Goal: Information Seeking & Learning: Learn about a topic

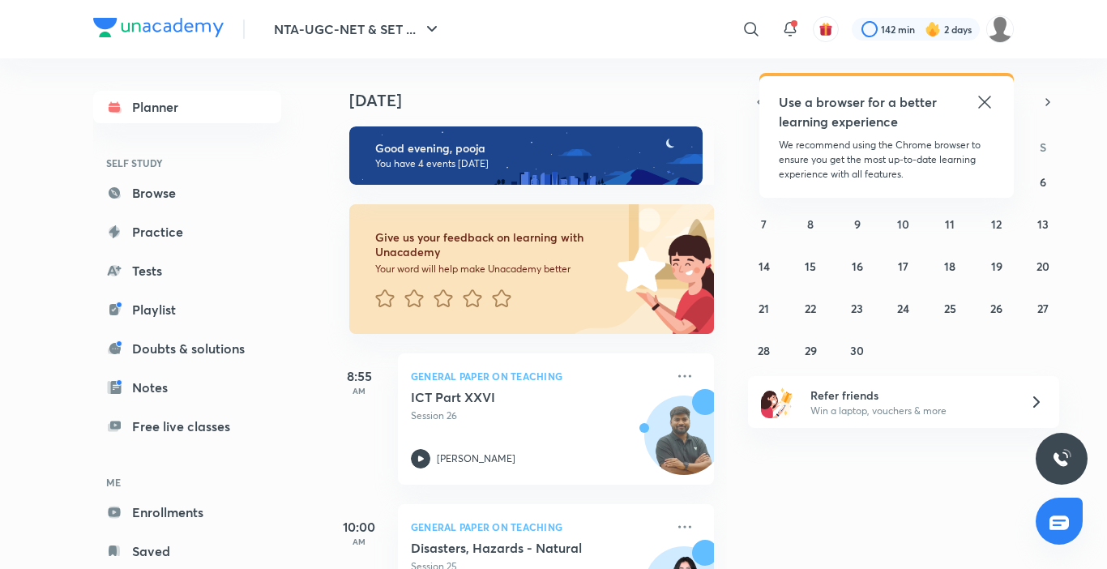
click at [994, 104] on icon at bounding box center [984, 101] width 19 height 19
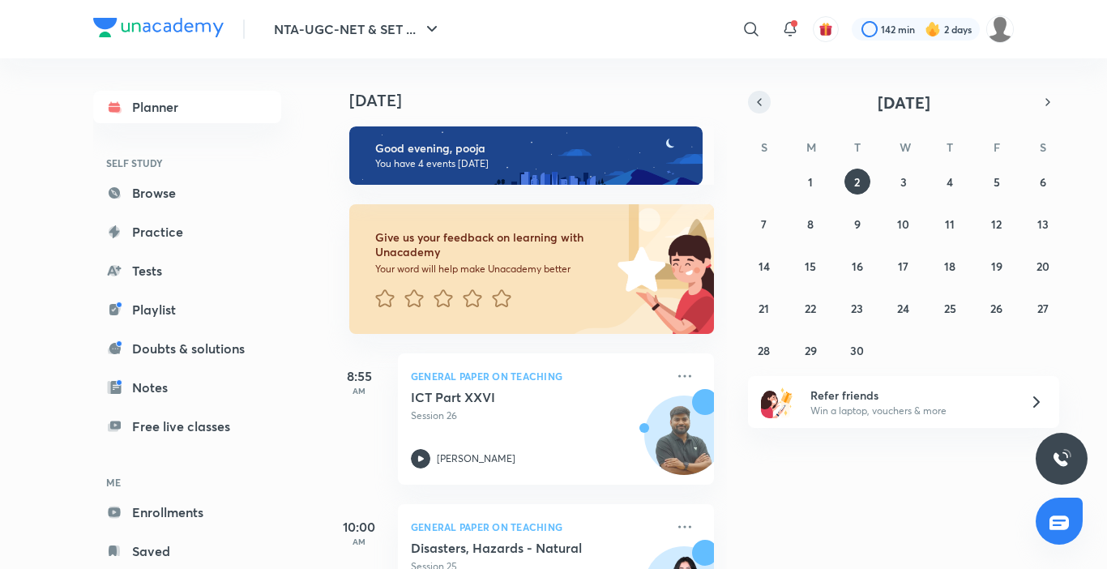
click at [762, 105] on icon "button" at bounding box center [759, 102] width 13 height 15
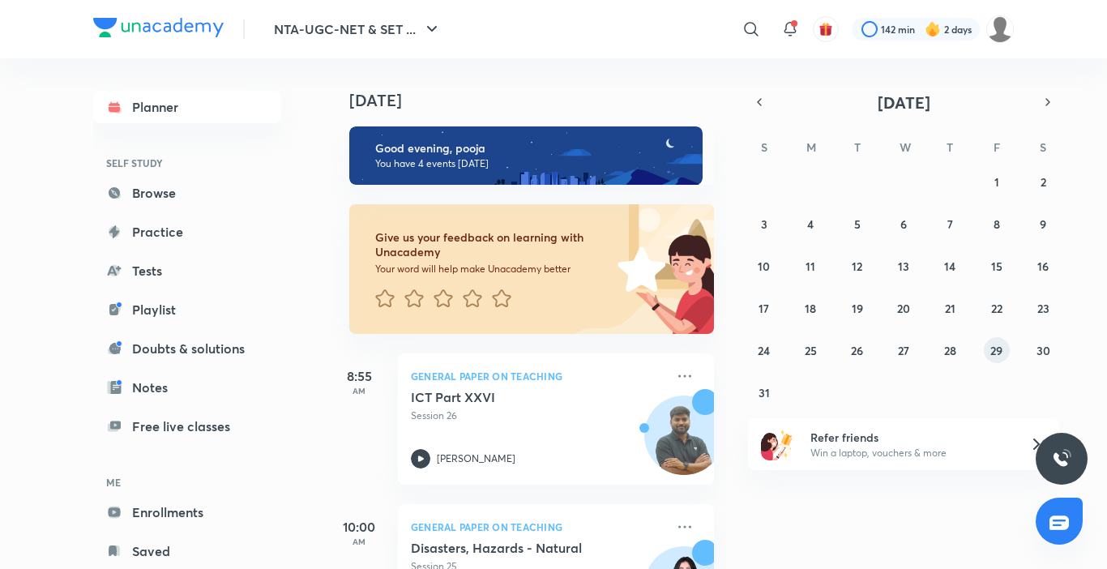
click at [991, 349] on abbr "29" at bounding box center [997, 350] width 12 height 15
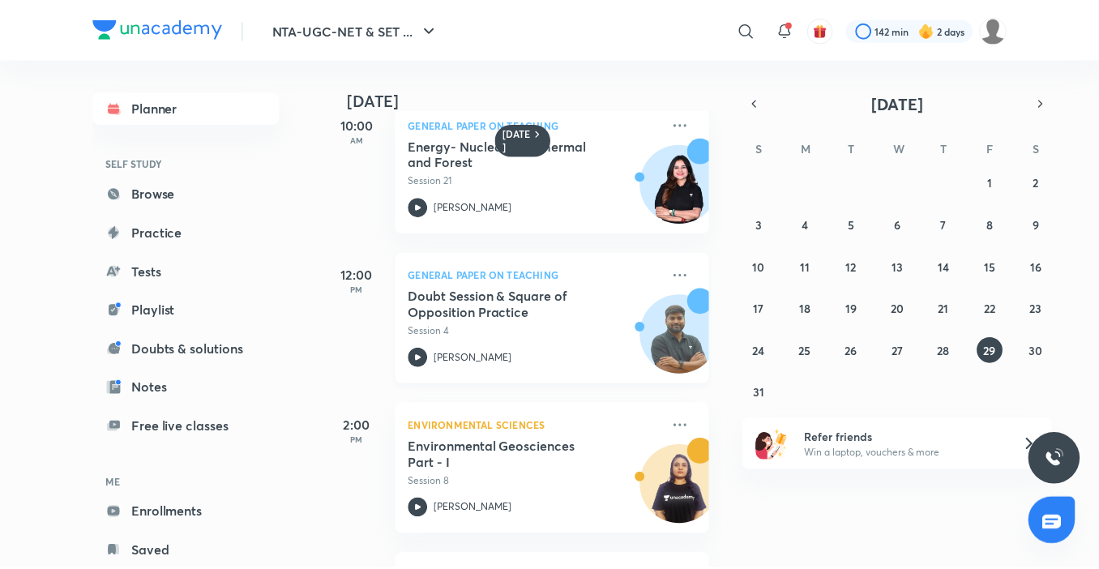
scroll to position [243, 0]
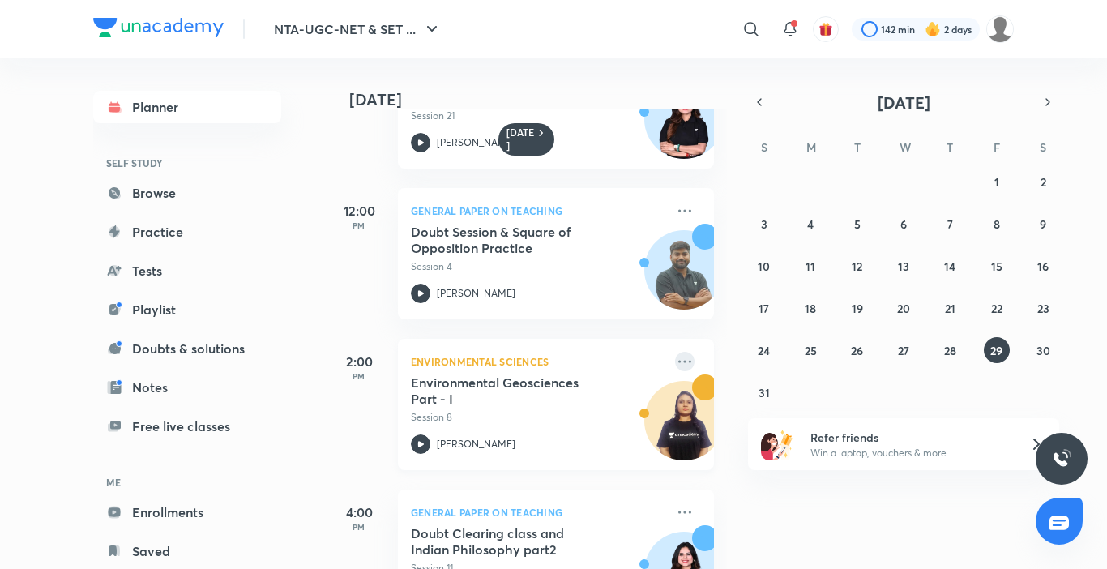
click at [675, 361] on icon at bounding box center [684, 361] width 19 height 19
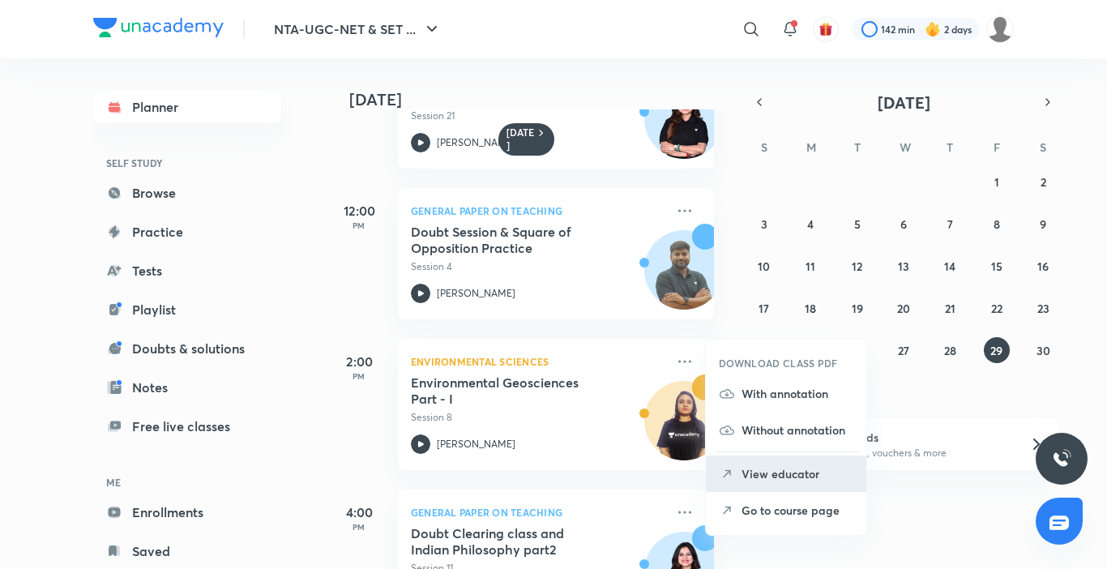
click at [783, 472] on p "View educator" at bounding box center [798, 473] width 112 height 17
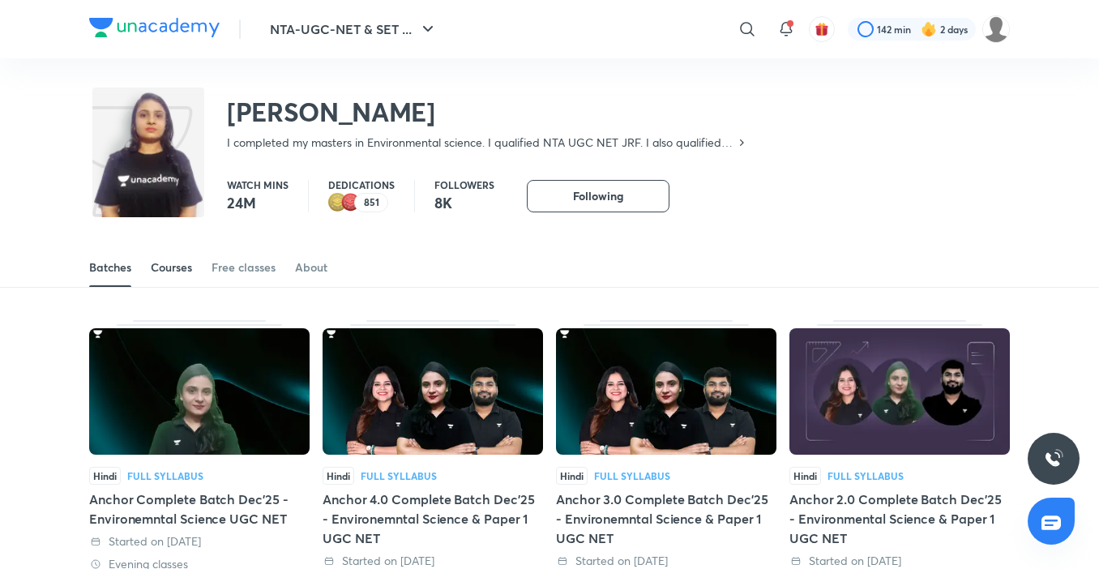
click at [173, 268] on div "Courses" at bounding box center [171, 267] width 41 height 16
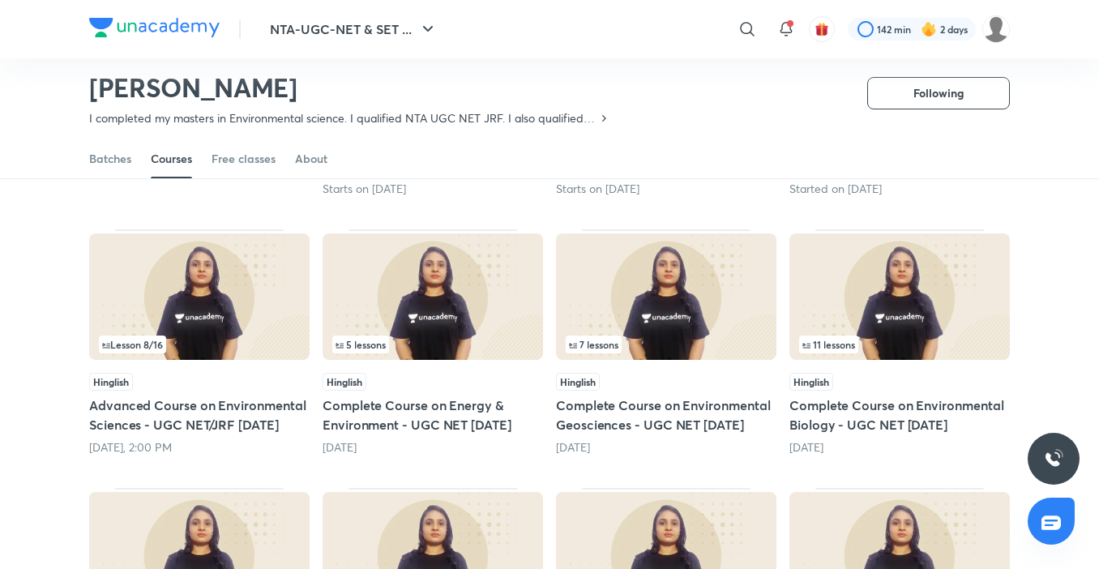
scroll to position [392, 0]
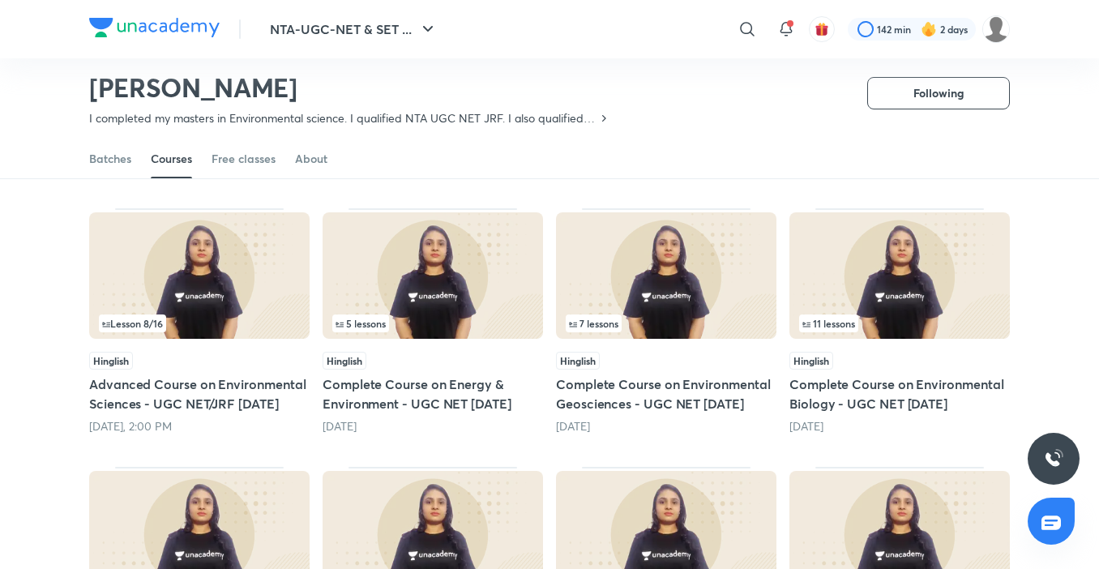
click at [849, 396] on h5 "Complete Course on Environmental Biology - UGC NET [DATE]" at bounding box center [900, 394] width 221 height 39
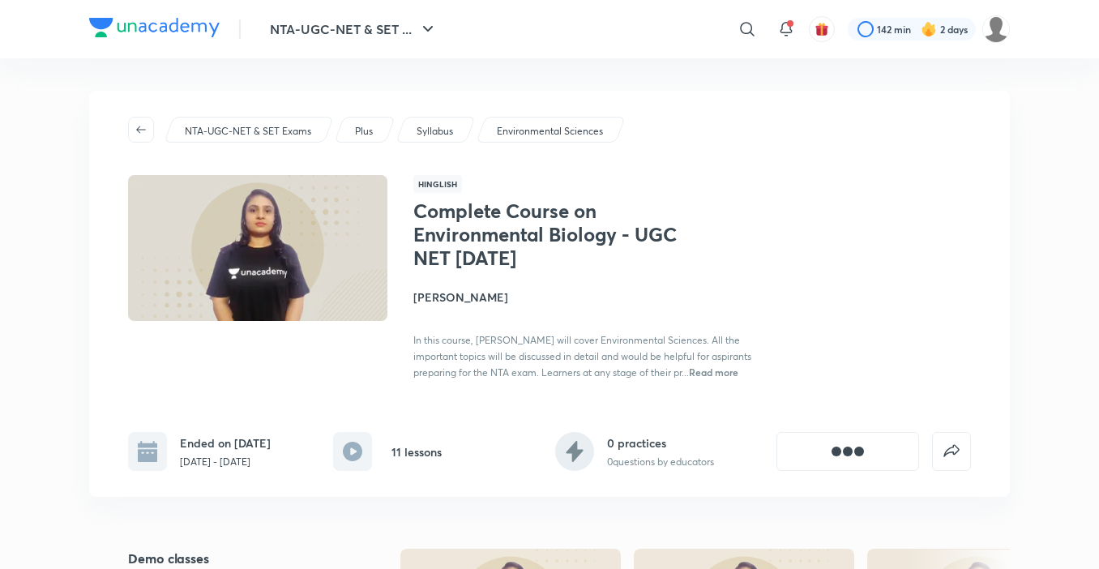
click at [854, 305] on div "Complete Course on Environmental Biology - UGC NET December 2025 Jyoti Bala In …" at bounding box center [692, 289] width 558 height 181
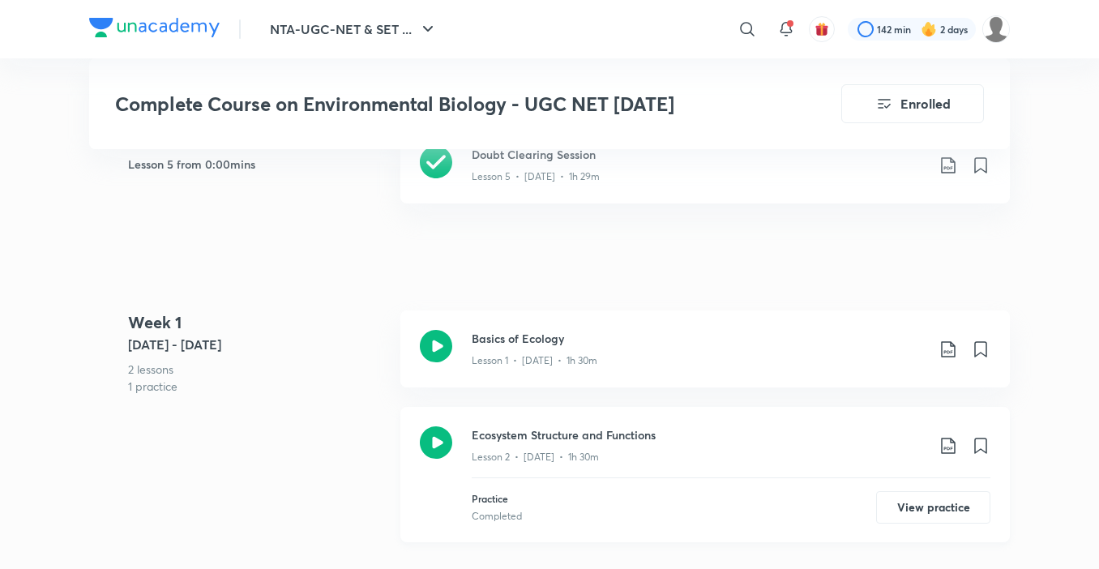
scroll to position [811, 0]
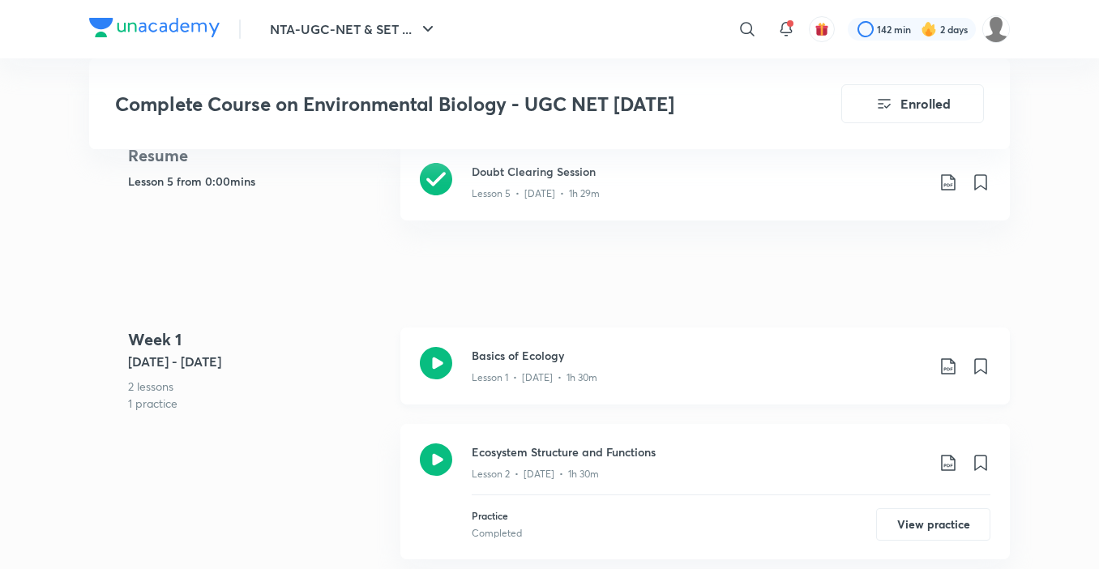
click at [946, 364] on icon at bounding box center [948, 366] width 19 height 19
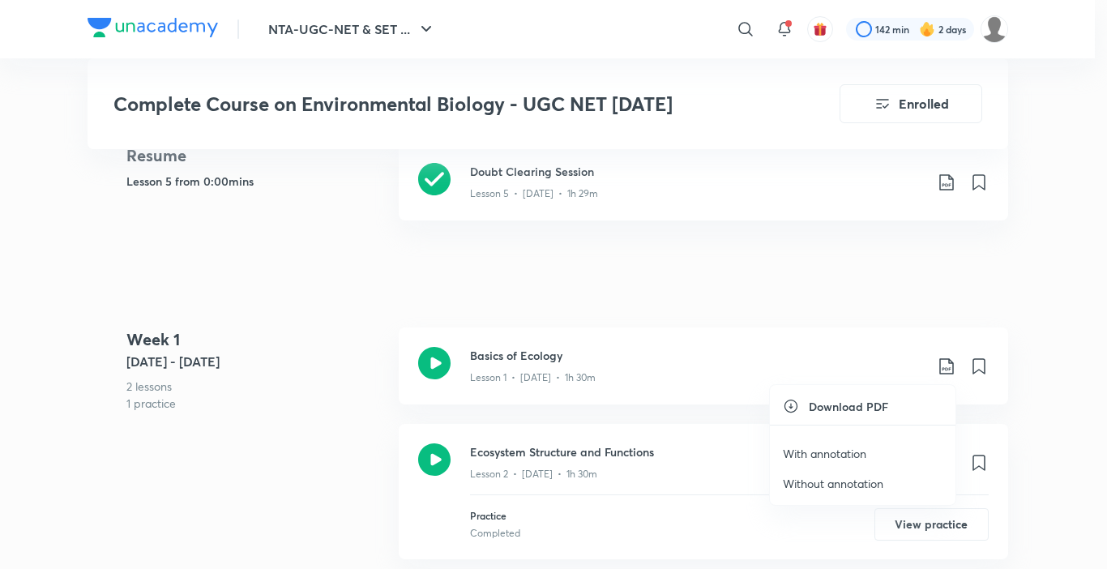
click at [846, 453] on p "With annotation" at bounding box center [825, 453] width 84 height 17
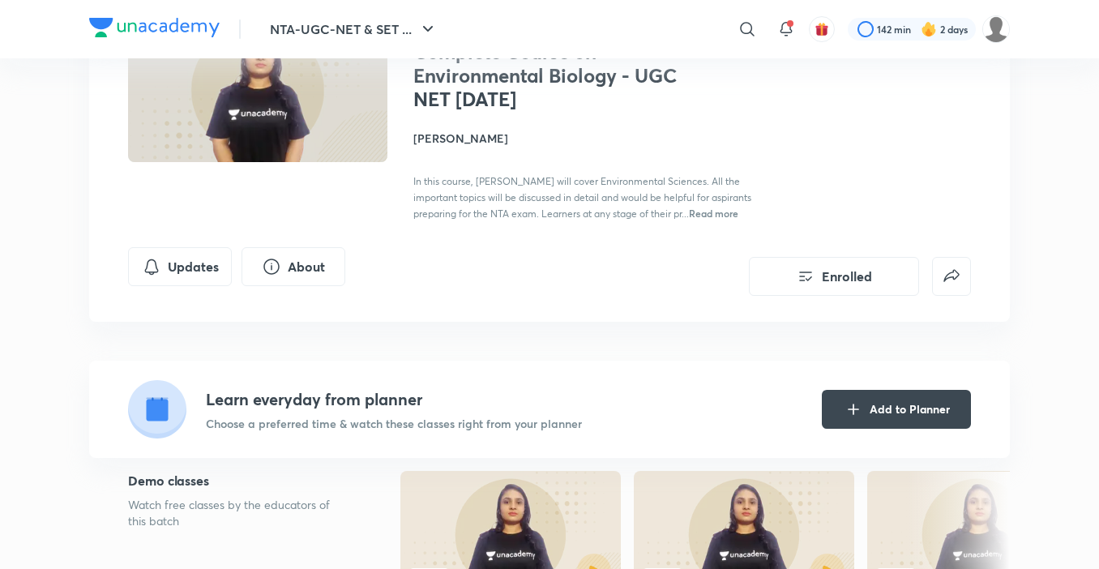
scroll to position [0, 0]
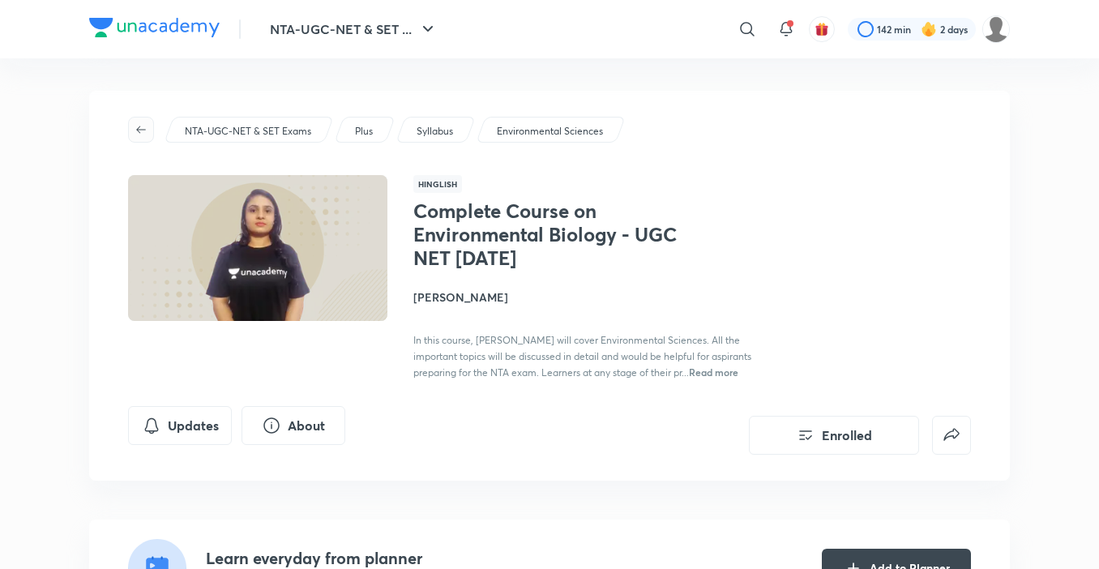
click at [139, 127] on icon "button" at bounding box center [141, 129] width 10 height 7
click at [145, 130] on icon "button" at bounding box center [141, 129] width 10 height 7
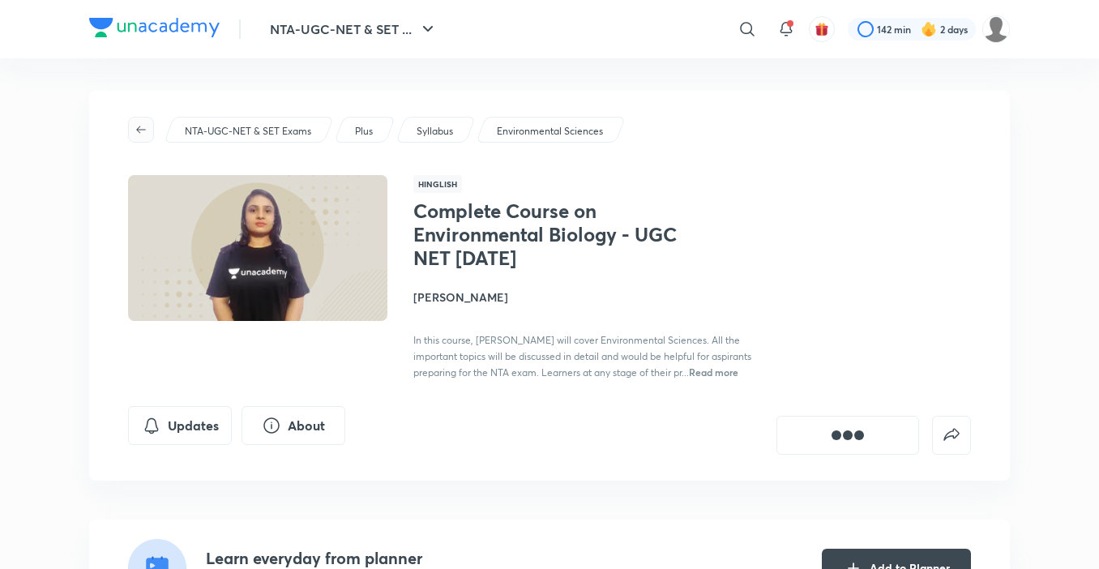
click at [145, 130] on icon "button" at bounding box center [141, 129] width 10 height 7
click at [143, 129] on icon "button" at bounding box center [141, 129] width 13 height 13
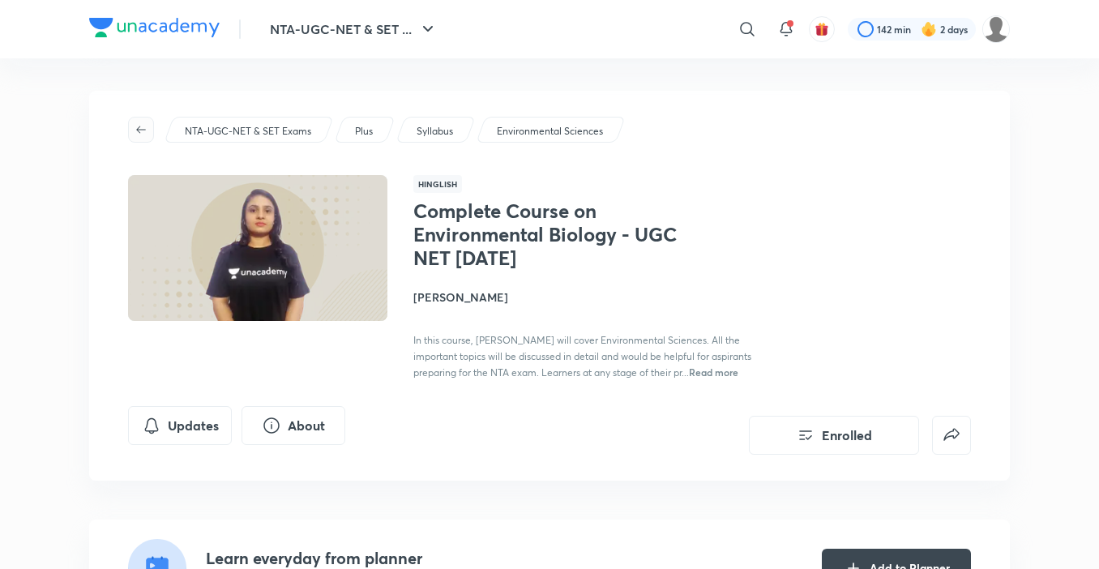
click at [140, 122] on button "button" at bounding box center [141, 130] width 26 height 26
click at [139, 128] on icon "button" at bounding box center [141, 129] width 13 height 13
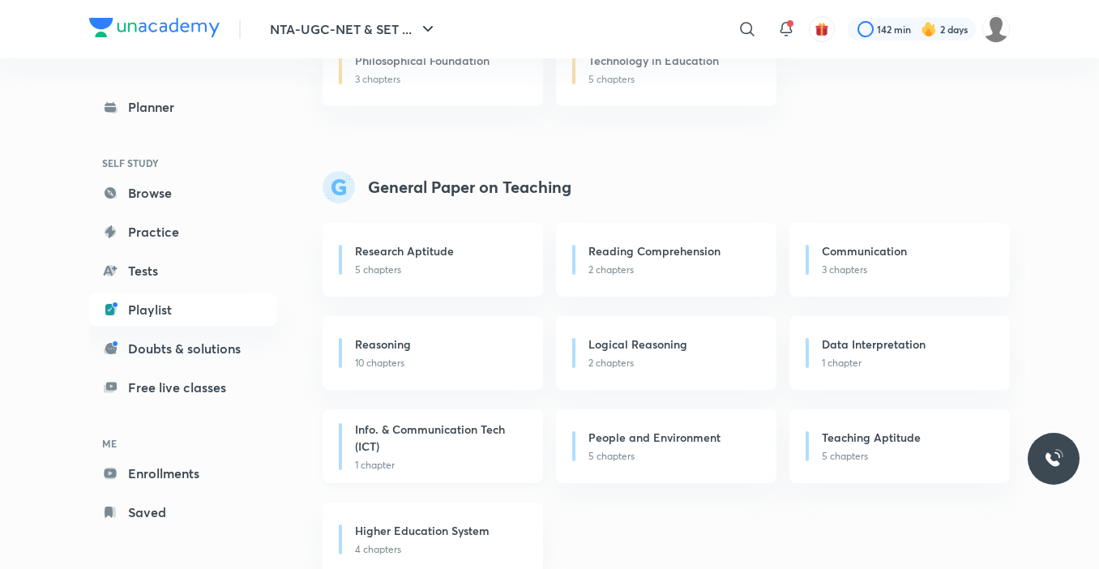
scroll to position [1784, 0]
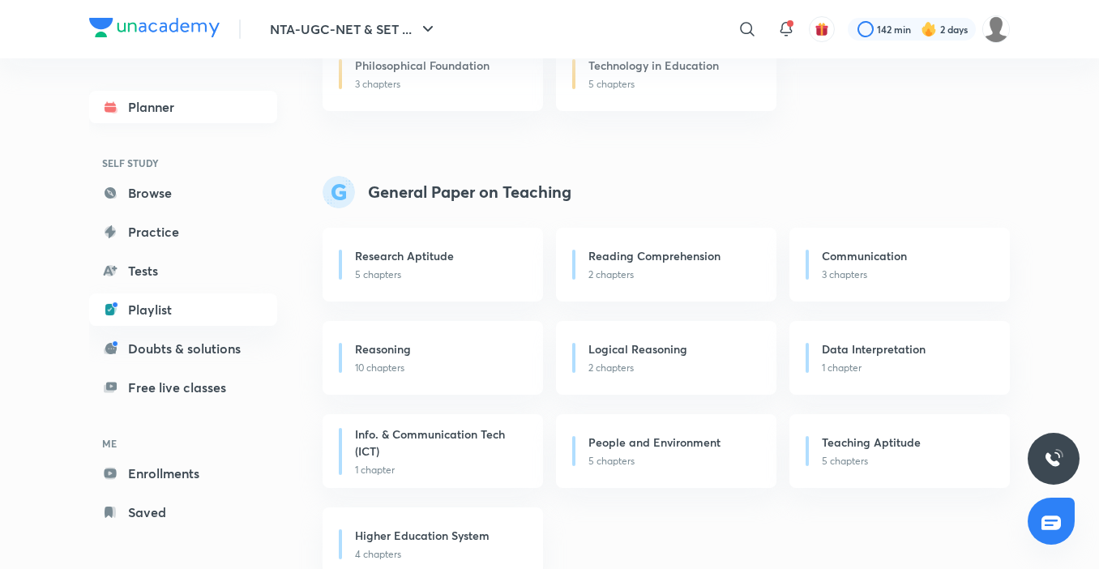
click at [176, 115] on link "Planner" at bounding box center [183, 107] width 188 height 32
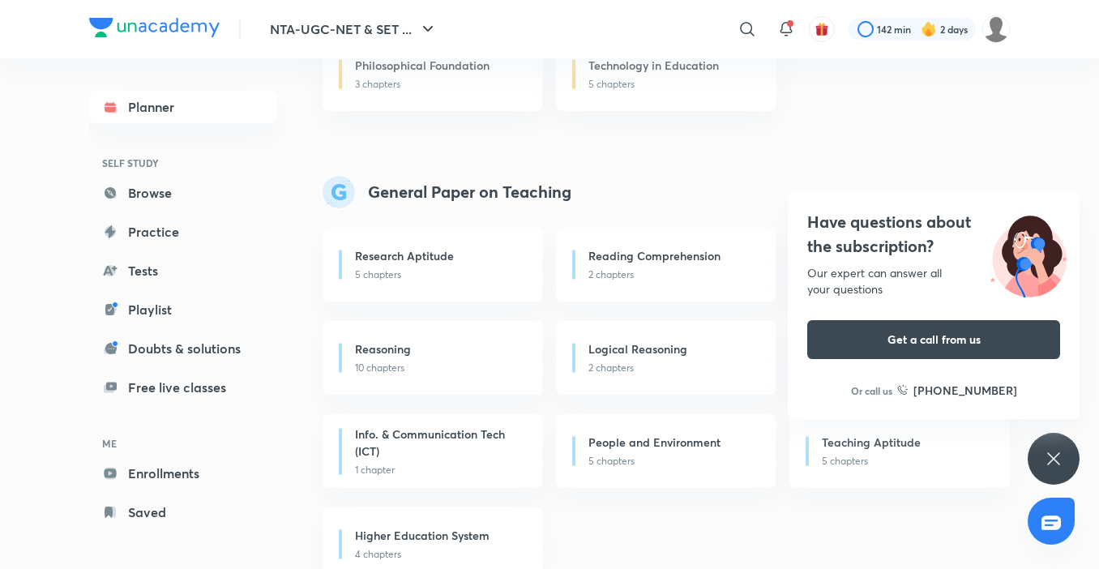
scroll to position [0, 0]
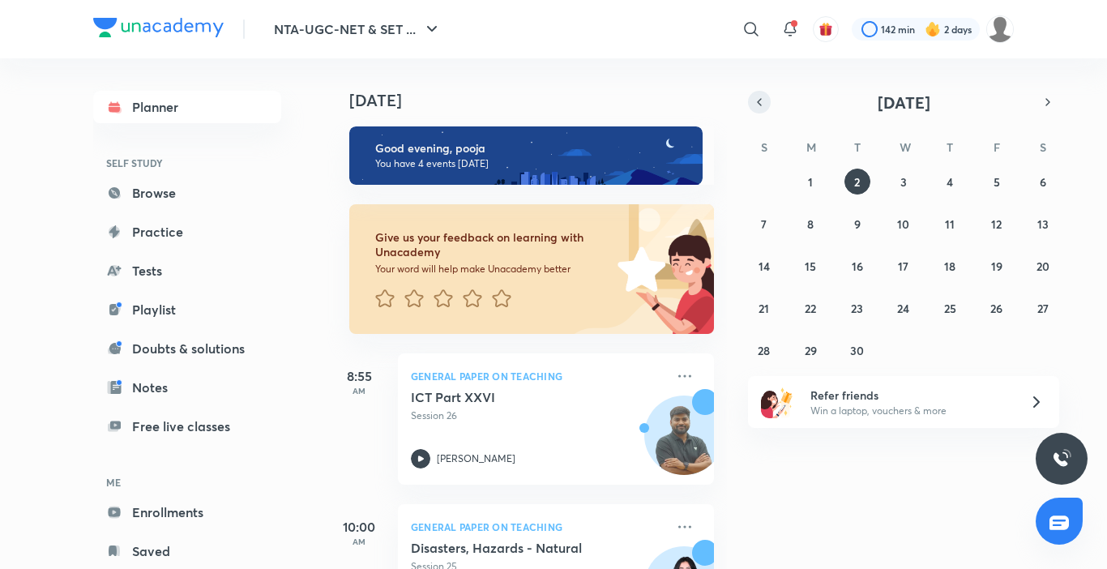
click at [760, 111] on button "button" at bounding box center [759, 102] width 23 height 23
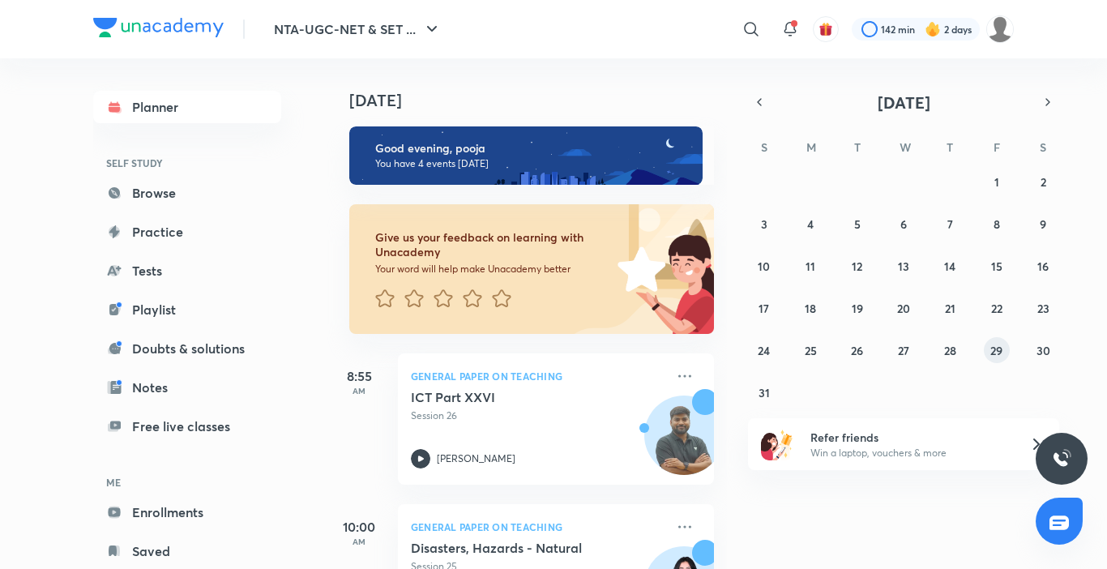
click at [996, 359] on button "29" at bounding box center [997, 350] width 26 height 26
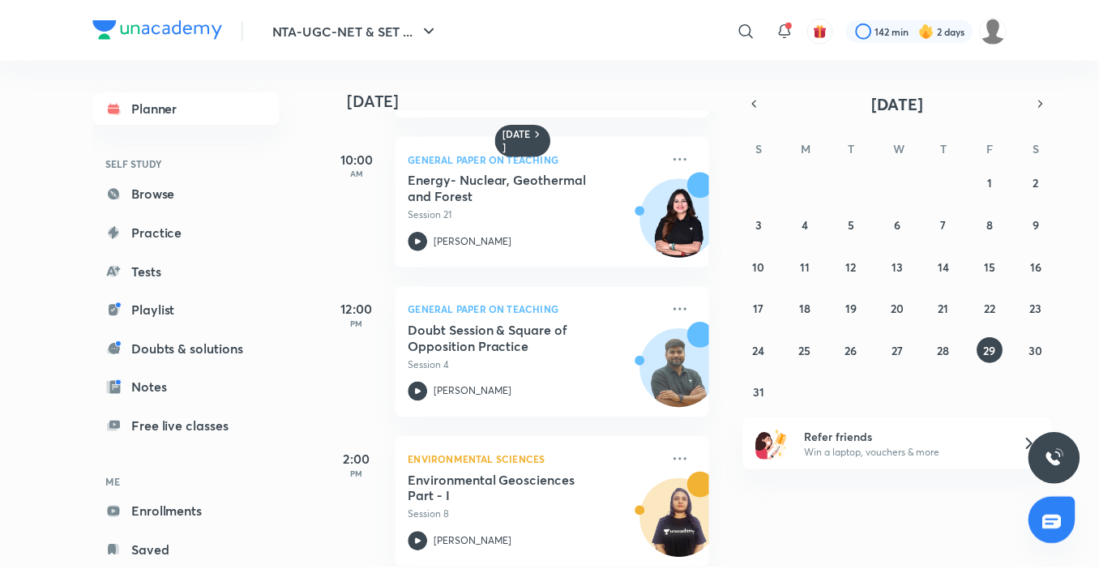
scroll to position [162, 0]
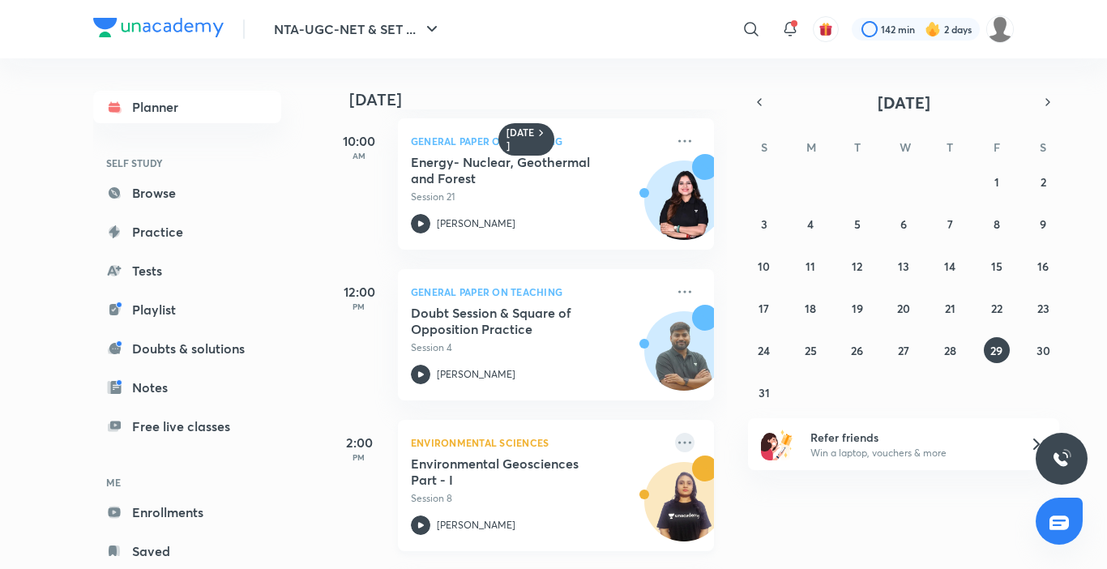
click at [679, 443] on icon at bounding box center [684, 442] width 19 height 19
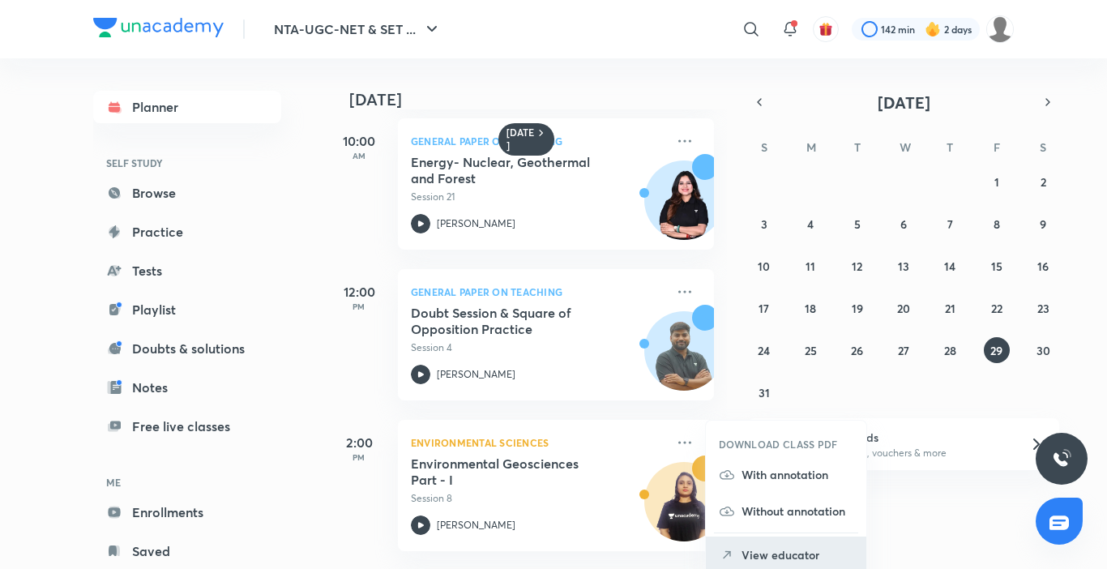
click at [775, 553] on p "View educator" at bounding box center [798, 554] width 112 height 17
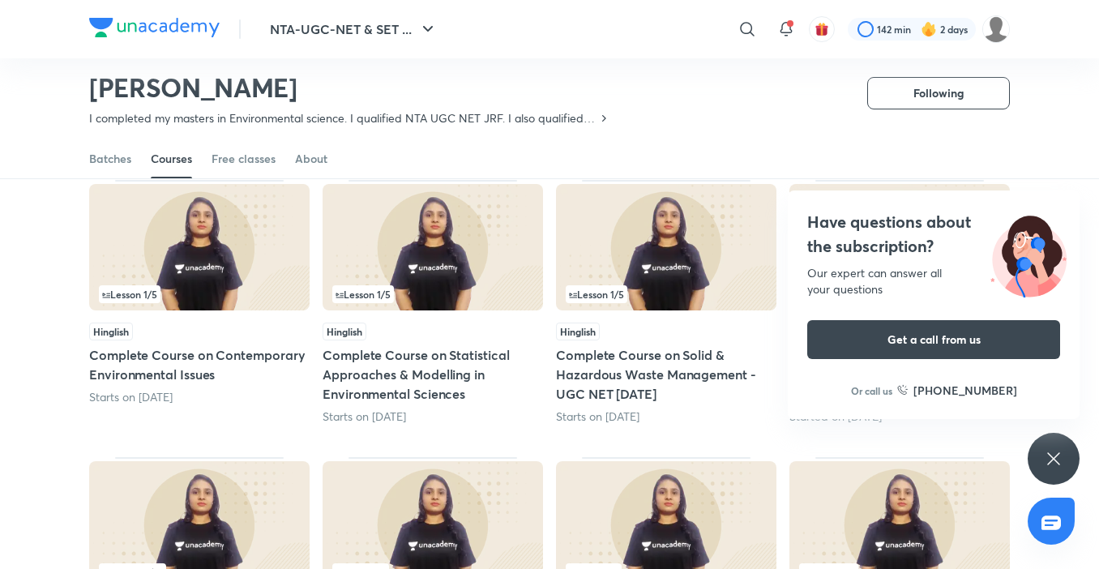
scroll to position [150, 0]
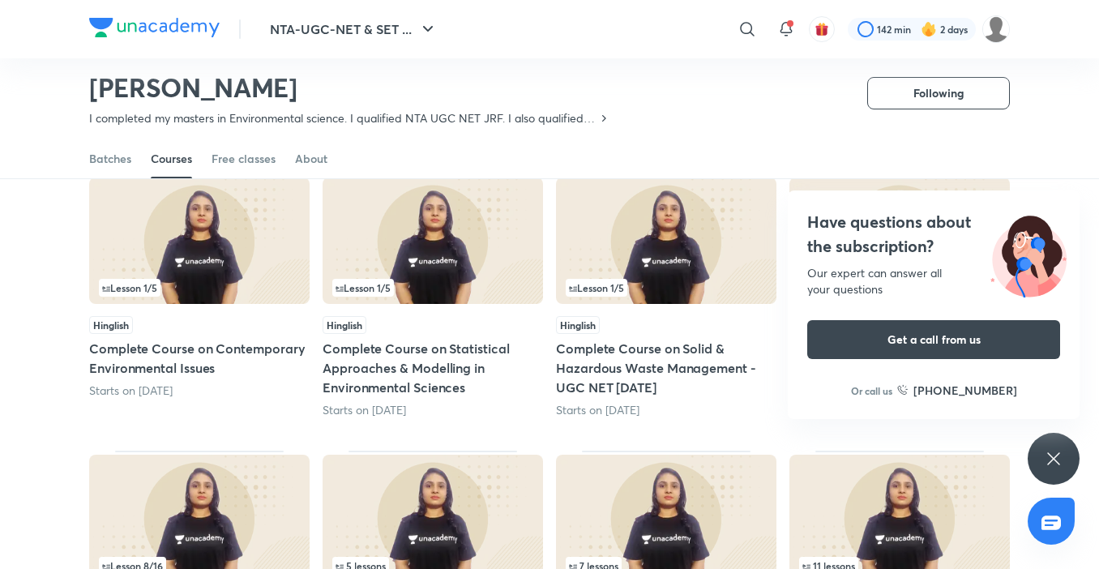
click at [1053, 463] on icon at bounding box center [1053, 458] width 19 height 19
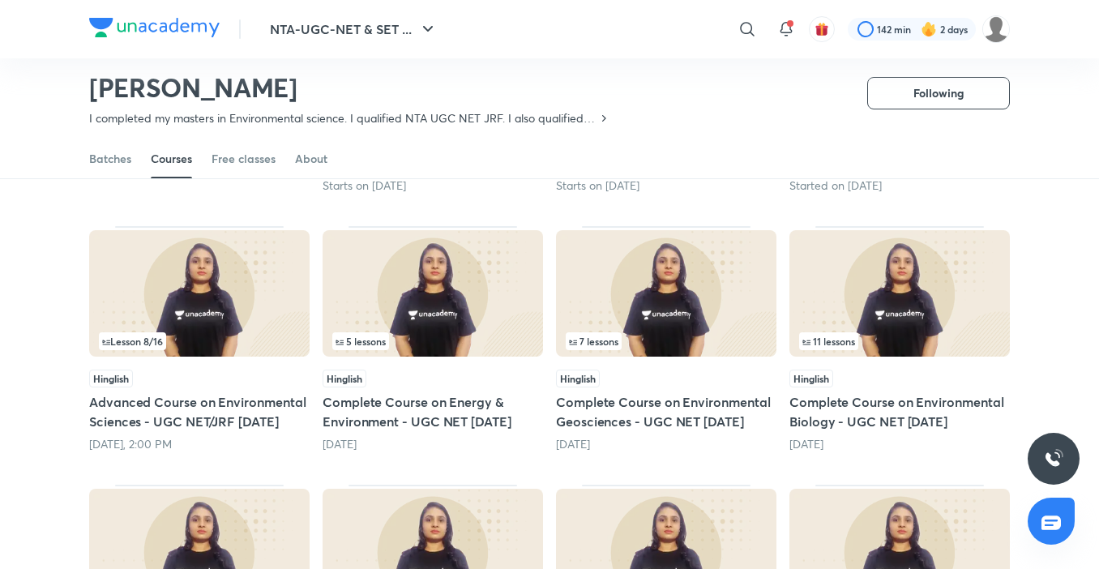
scroll to position [393, 0]
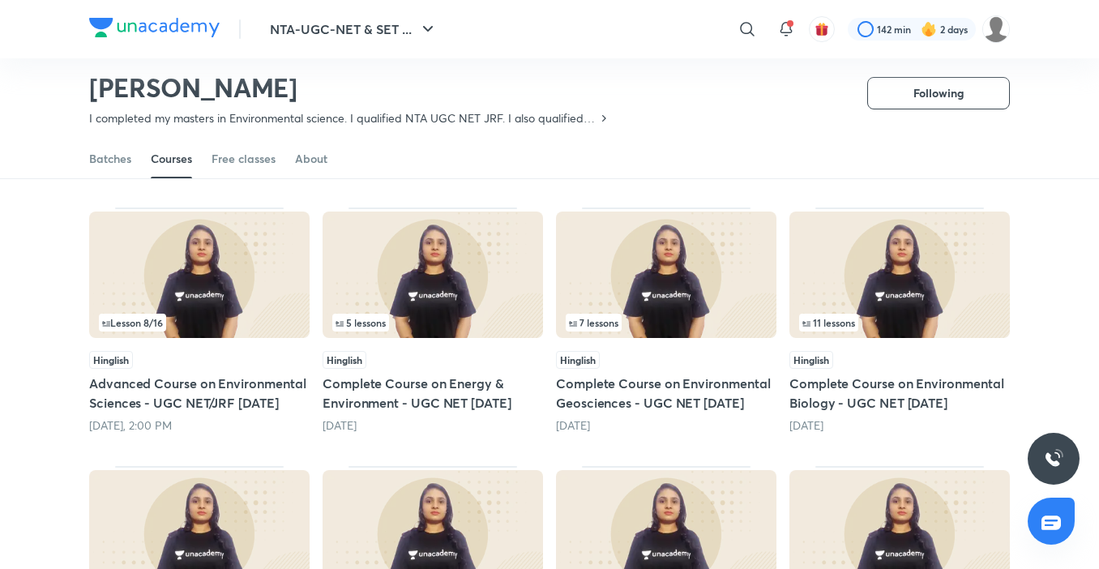
click at [624, 315] on div "7 lessons" at bounding box center [666, 323] width 201 height 18
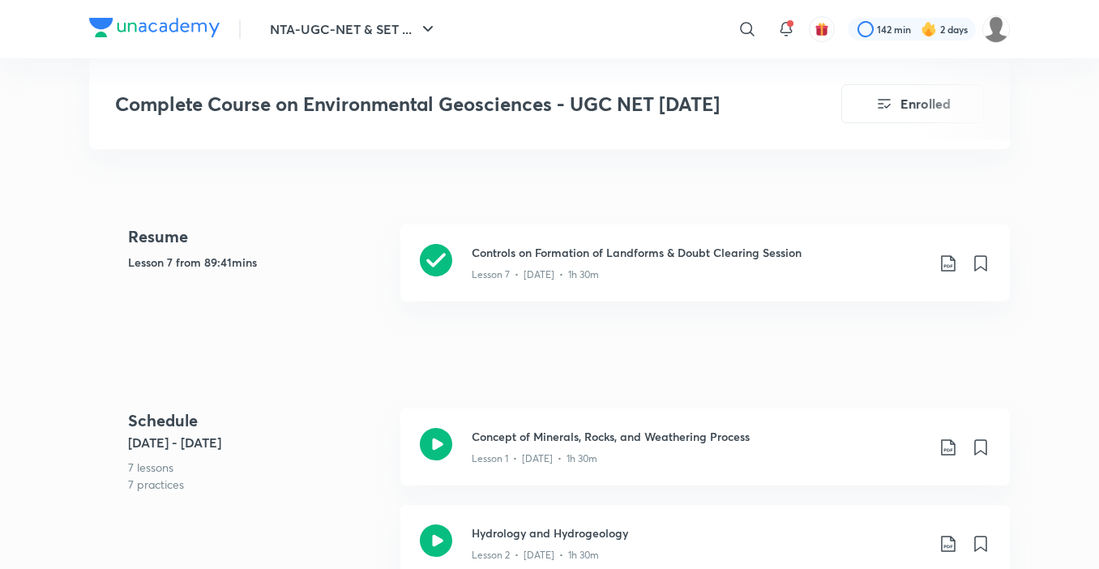
scroll to position [811, 0]
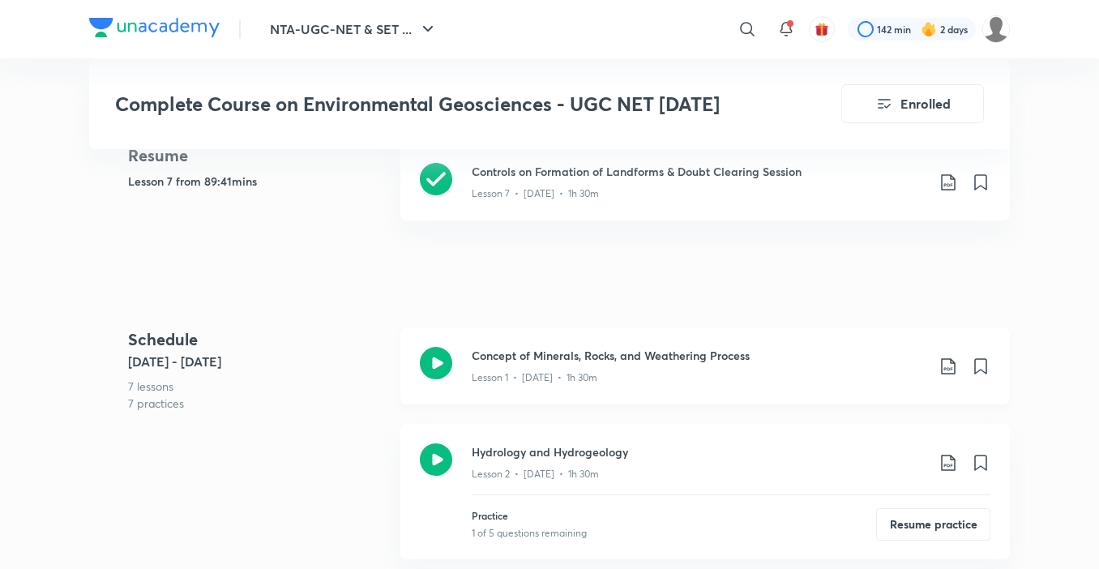
click at [947, 366] on icon at bounding box center [948, 366] width 19 height 19
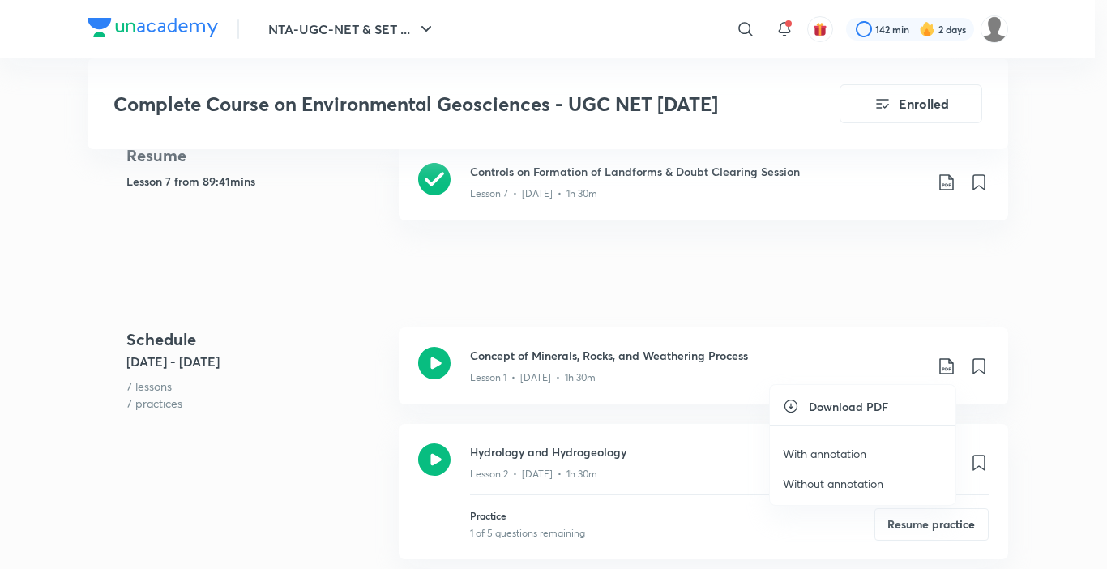
click at [857, 448] on p "With annotation" at bounding box center [825, 453] width 84 height 17
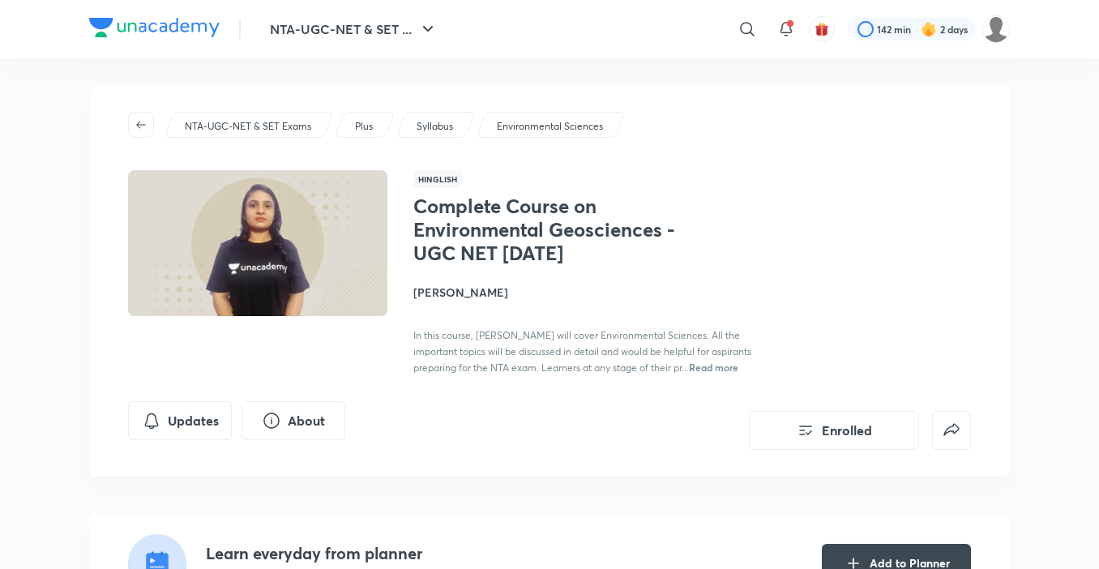
scroll to position [0, 0]
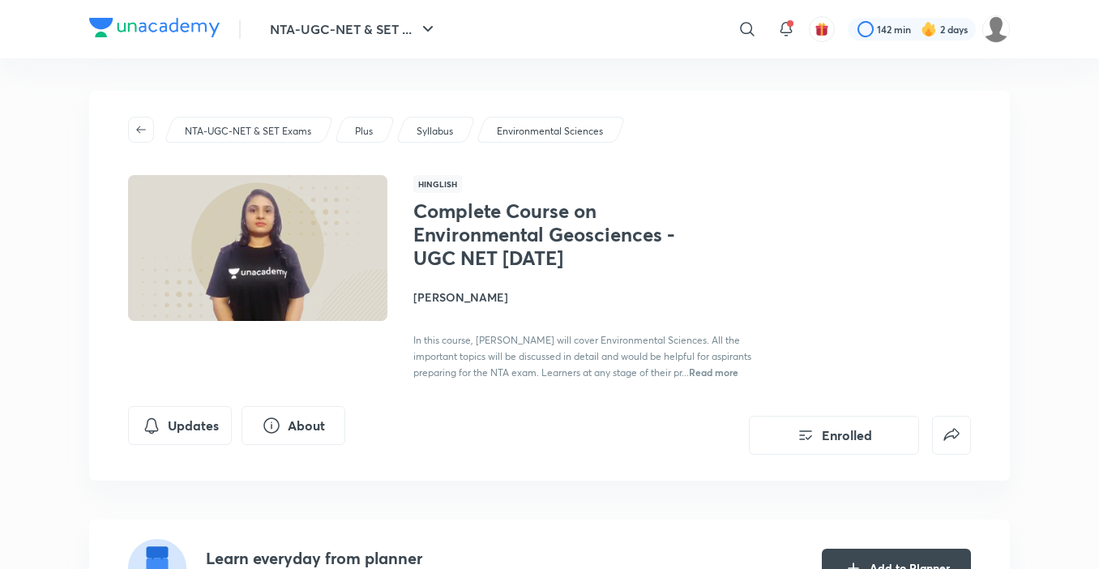
click at [435, 292] on h4 "[PERSON_NAME]" at bounding box center [594, 297] width 363 height 17
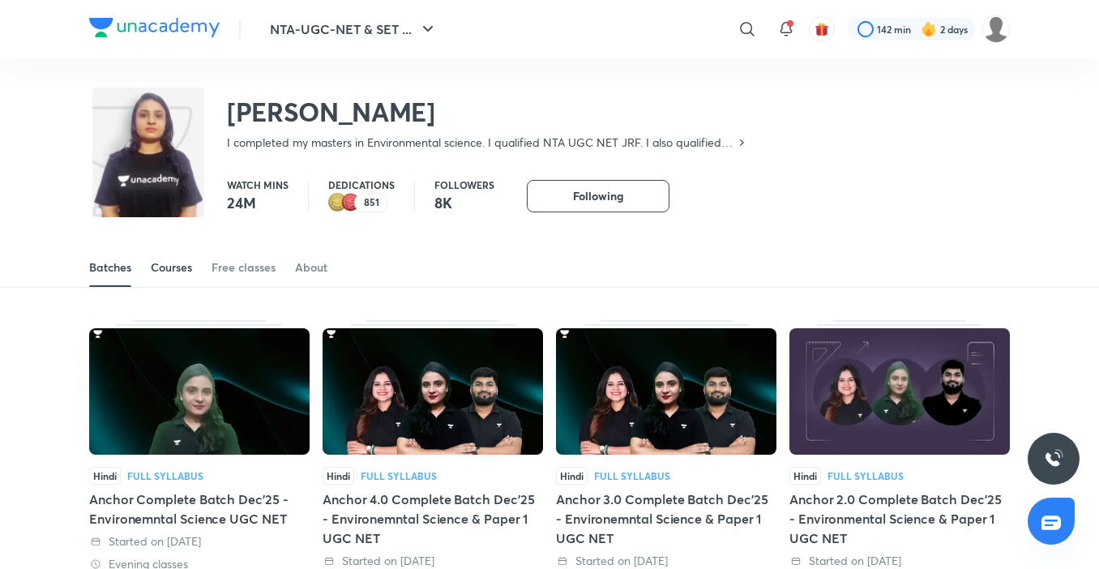
click at [186, 269] on div "Courses" at bounding box center [171, 267] width 41 height 16
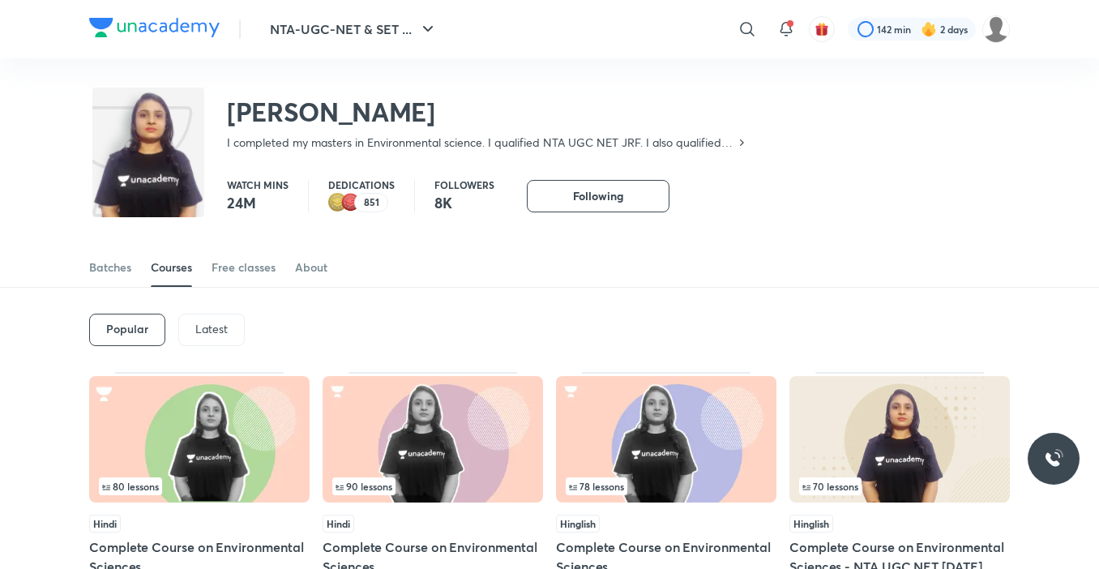
click at [209, 330] on p "Latest" at bounding box center [211, 329] width 32 height 13
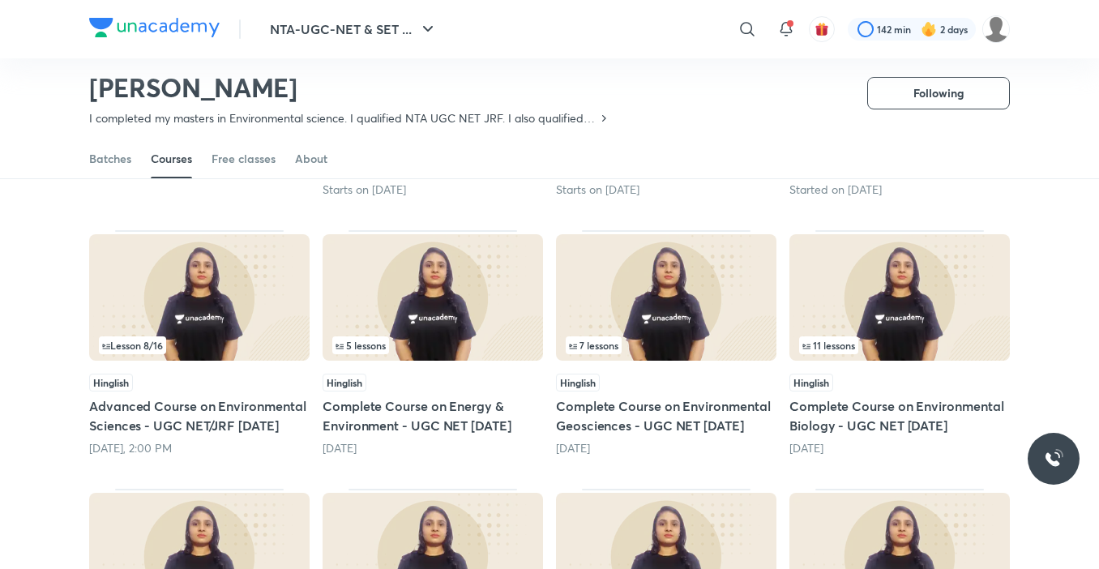
scroll to position [392, 0]
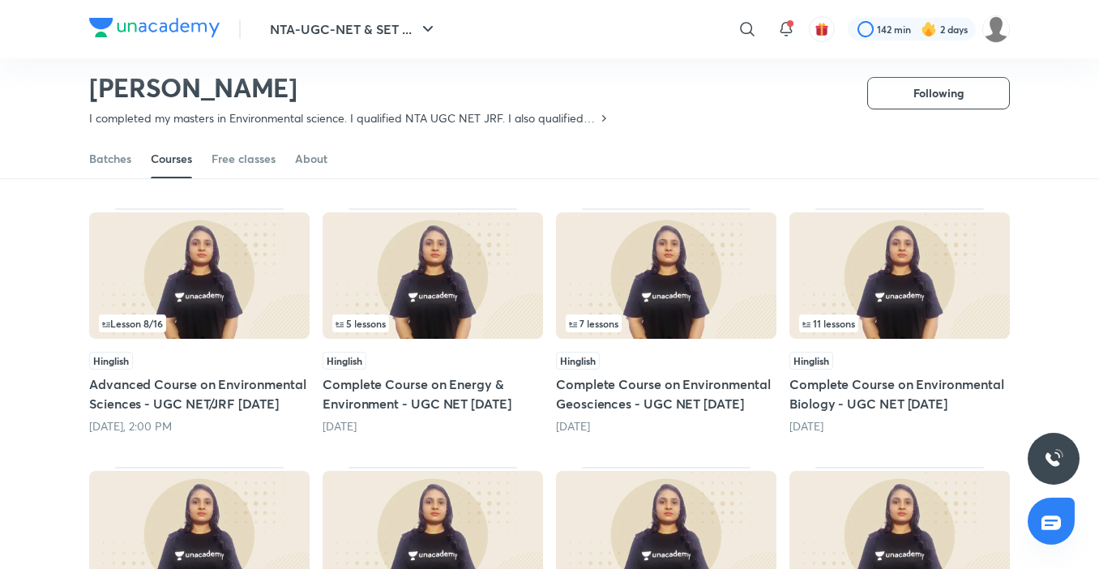
click at [398, 342] on div "5 lessons Hinglish Complete Course on Energy & Environment - UGC NET December 2…" at bounding box center [433, 320] width 221 height 225
click at [395, 304] on img at bounding box center [433, 275] width 221 height 126
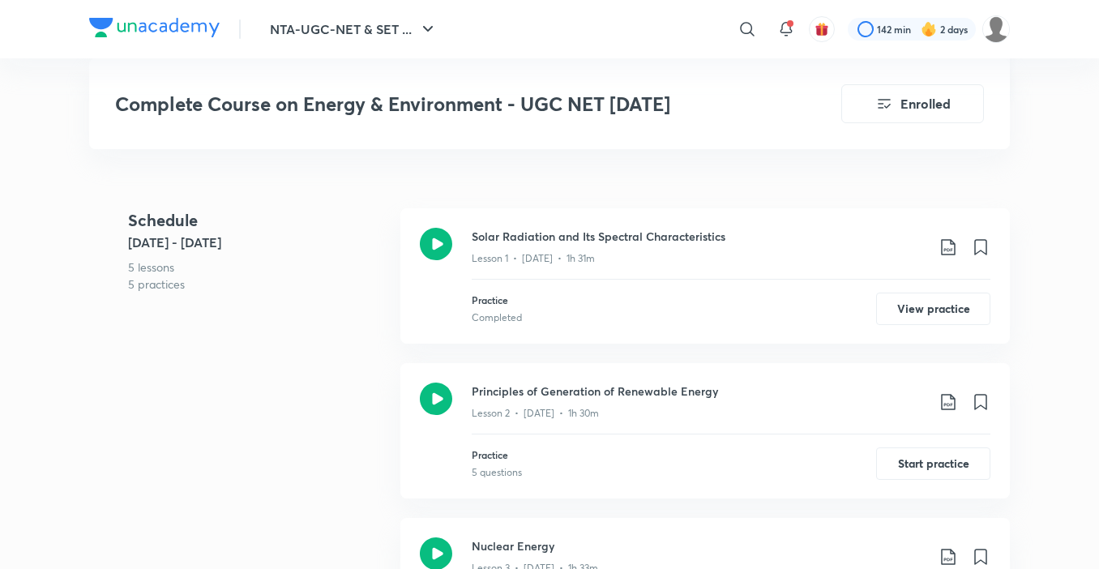
scroll to position [892, 0]
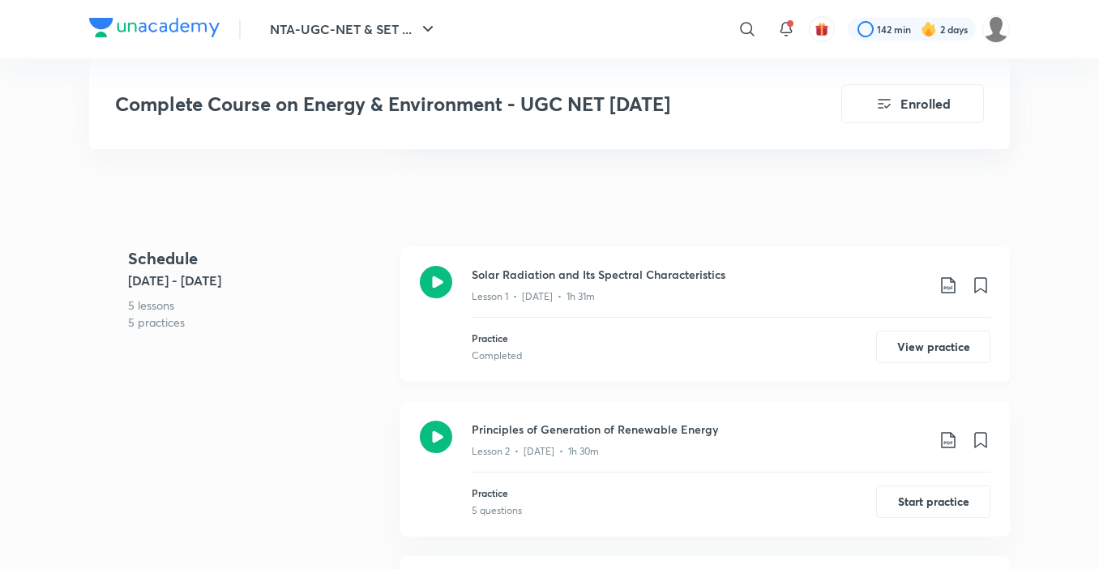
click at [948, 289] on icon at bounding box center [948, 285] width 14 height 16
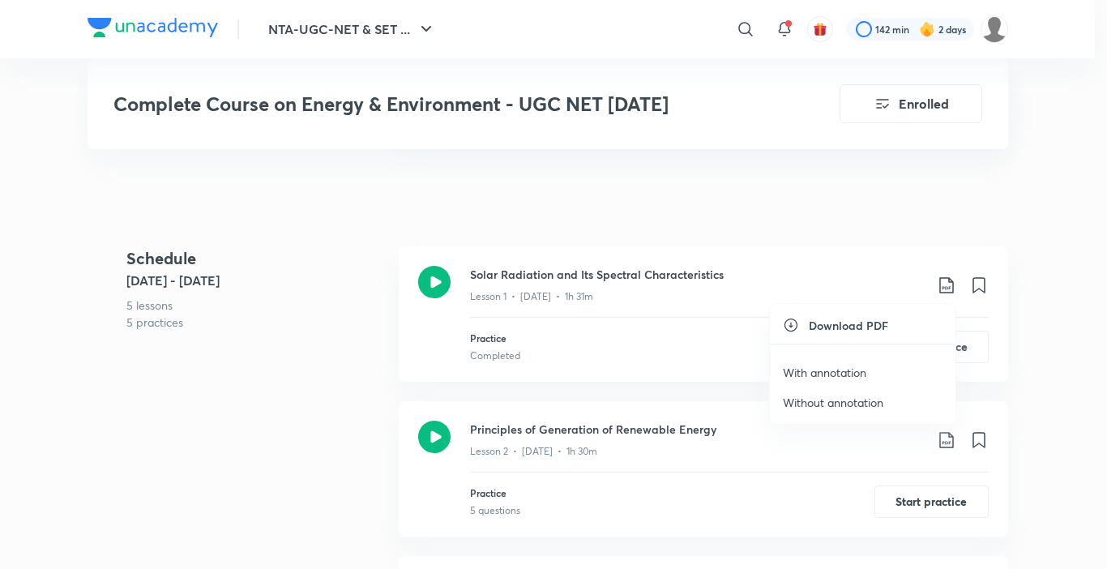
click at [867, 373] on p "With annotation" at bounding box center [825, 372] width 84 height 17
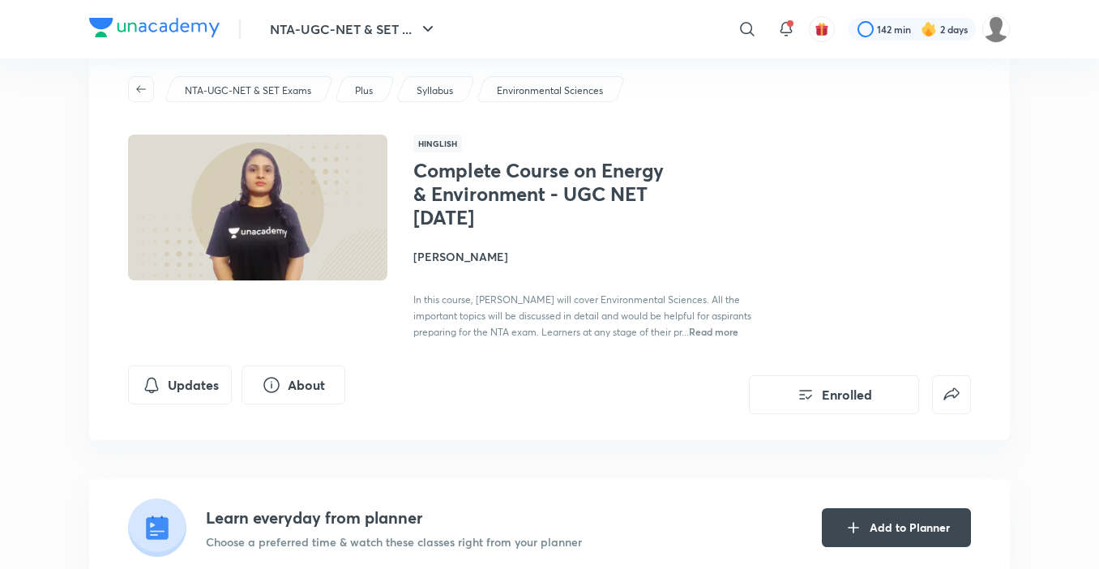
scroll to position [0, 0]
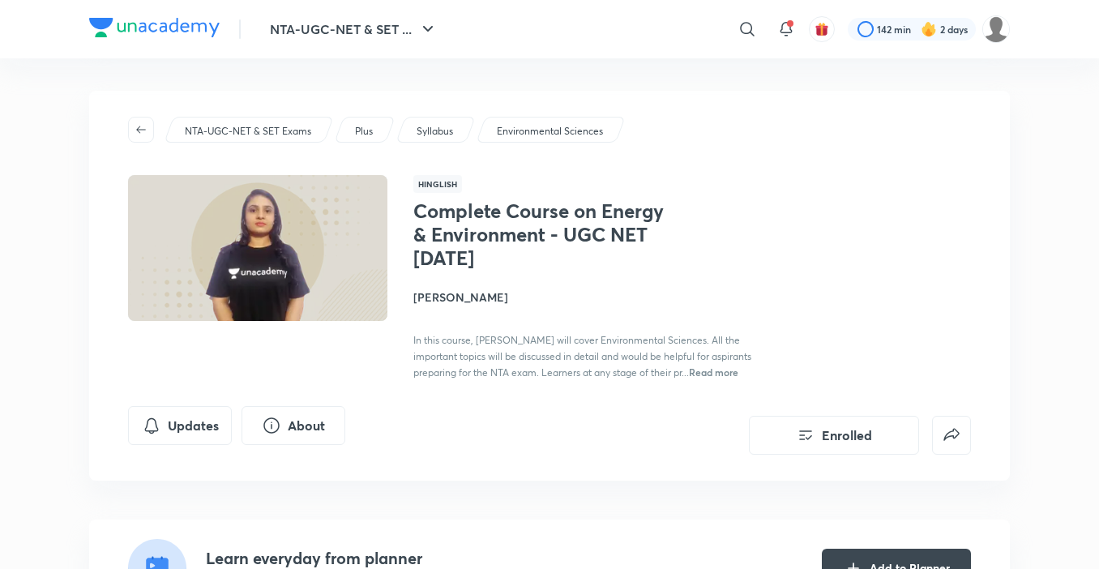
click at [447, 296] on h4 "[PERSON_NAME]" at bounding box center [594, 297] width 363 height 17
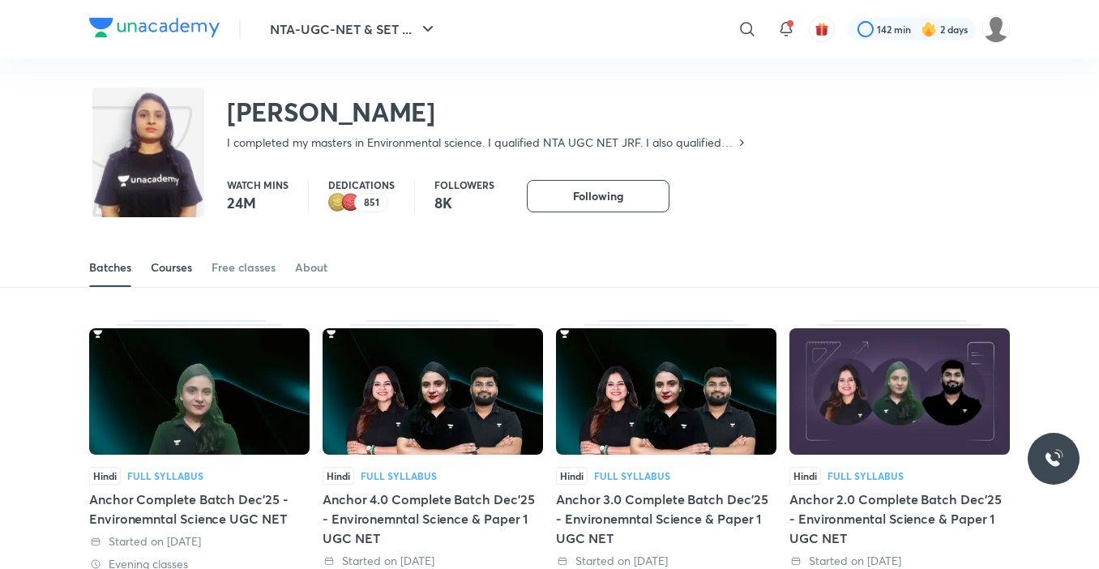
click at [167, 272] on div "Courses" at bounding box center [171, 267] width 41 height 16
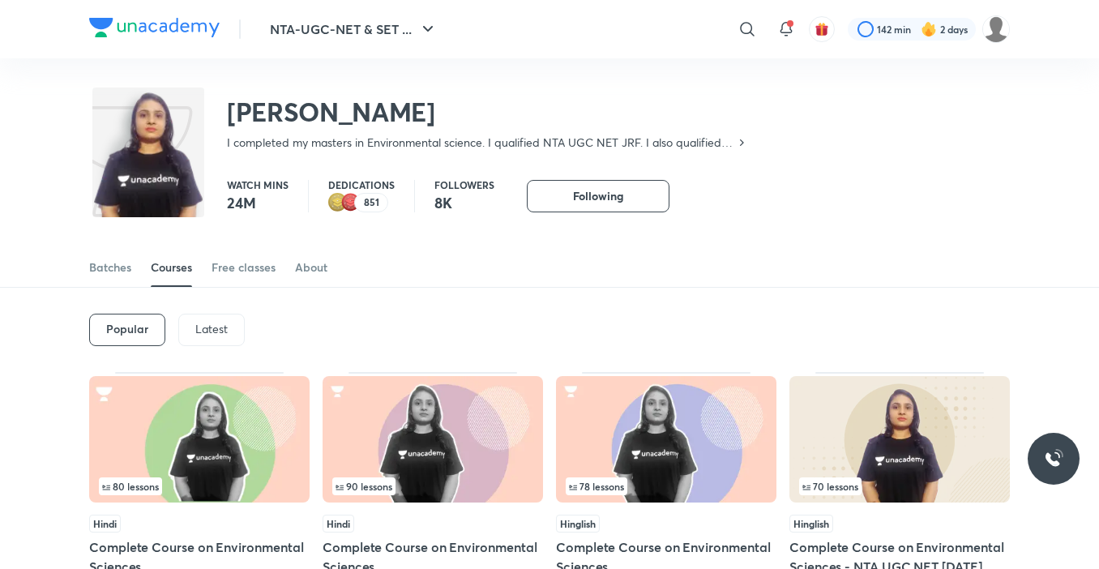
click at [214, 332] on p "Latest" at bounding box center [211, 329] width 32 height 13
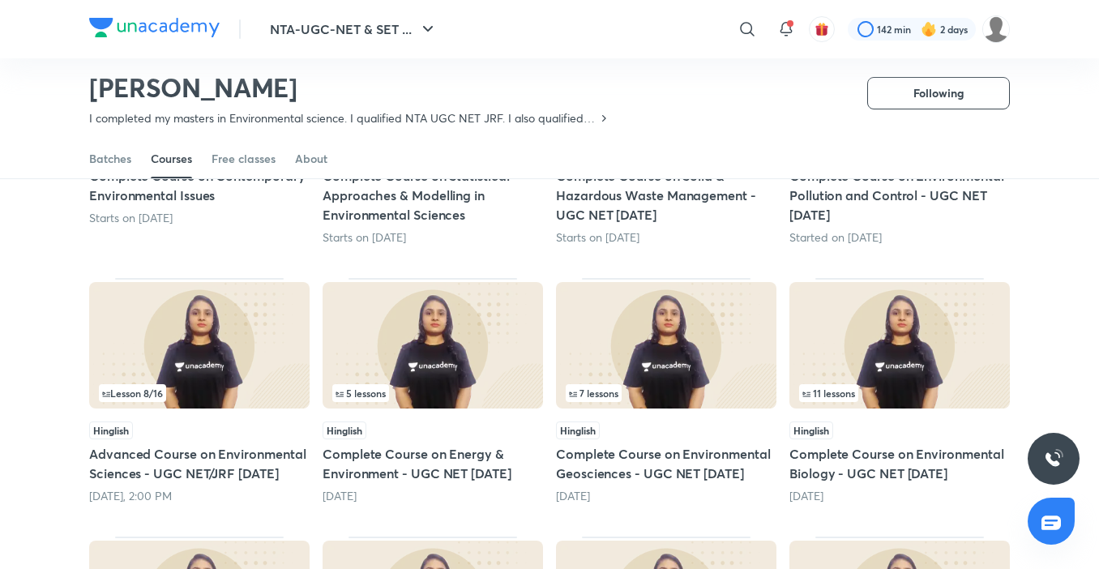
scroll to position [312, 0]
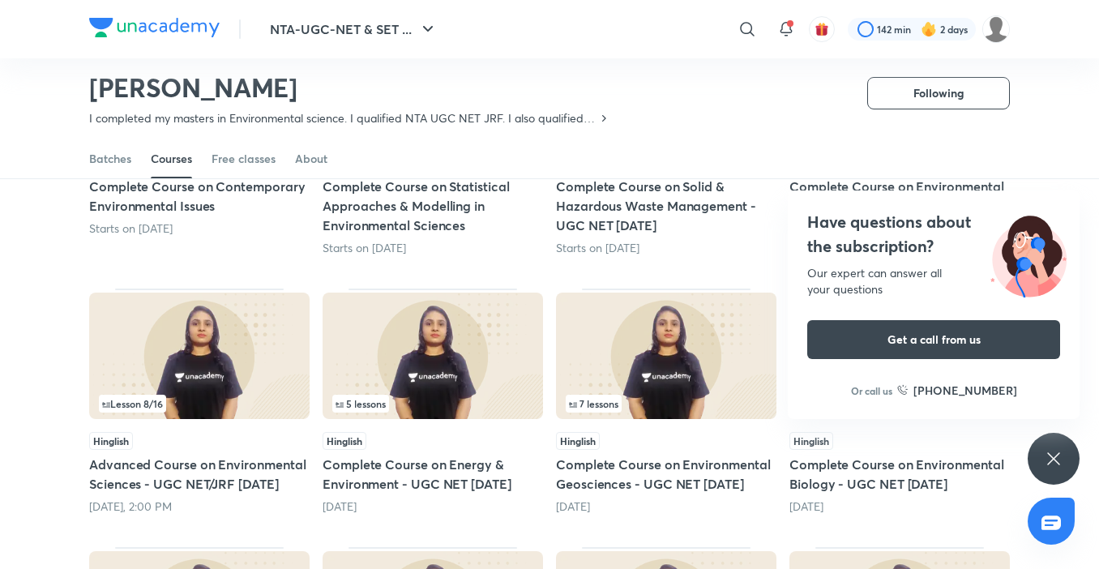
click at [1062, 453] on icon at bounding box center [1053, 458] width 19 height 19
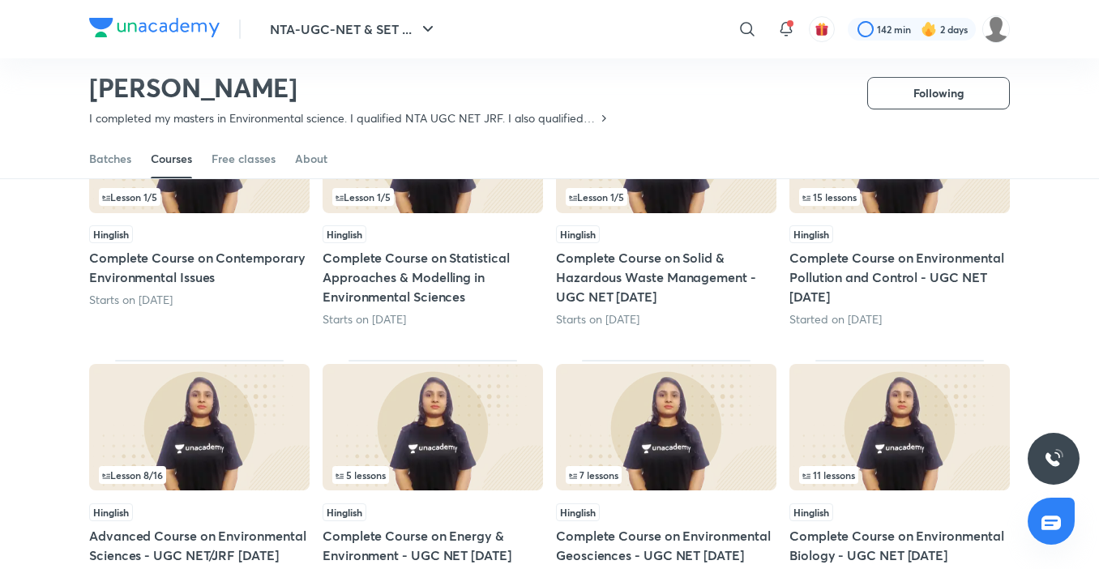
scroll to position [231, 0]
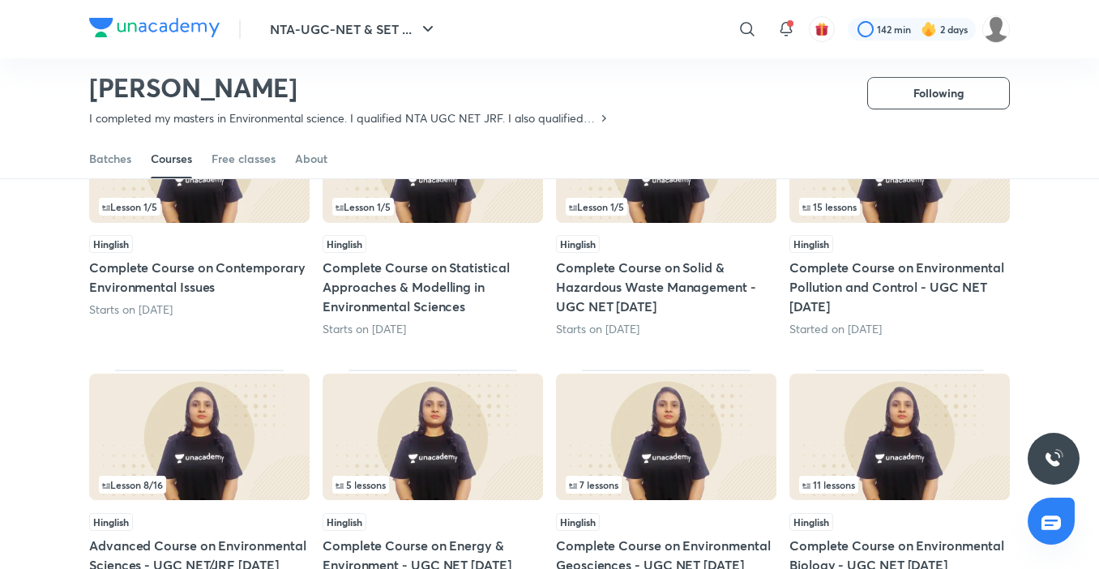
click at [881, 200] on div "15 lessons" at bounding box center [899, 207] width 201 height 18
click at [855, 204] on span "15 lessons" at bounding box center [830, 207] width 54 height 10
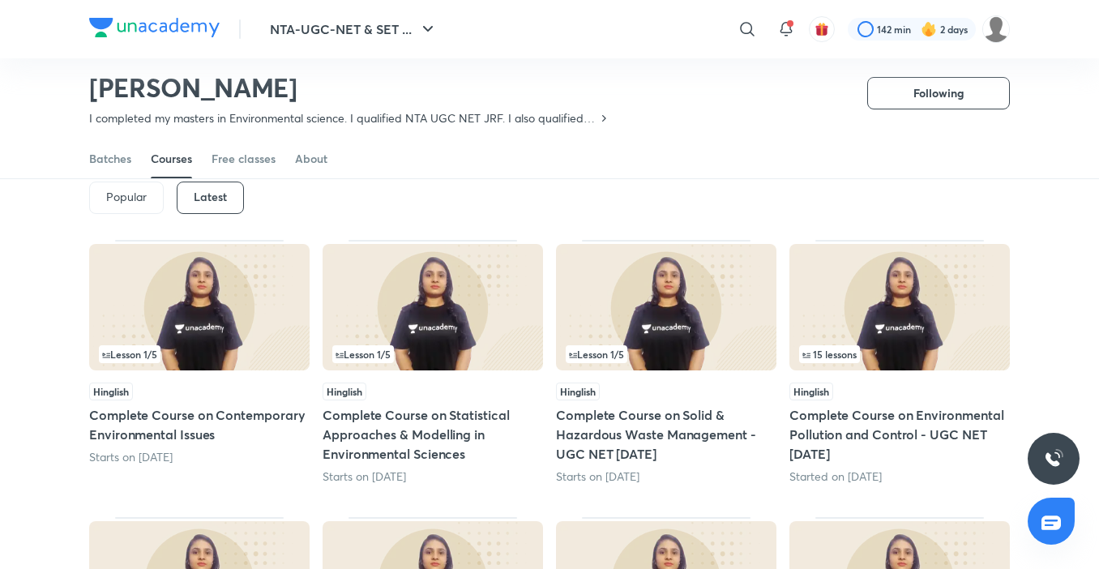
scroll to position [69, 0]
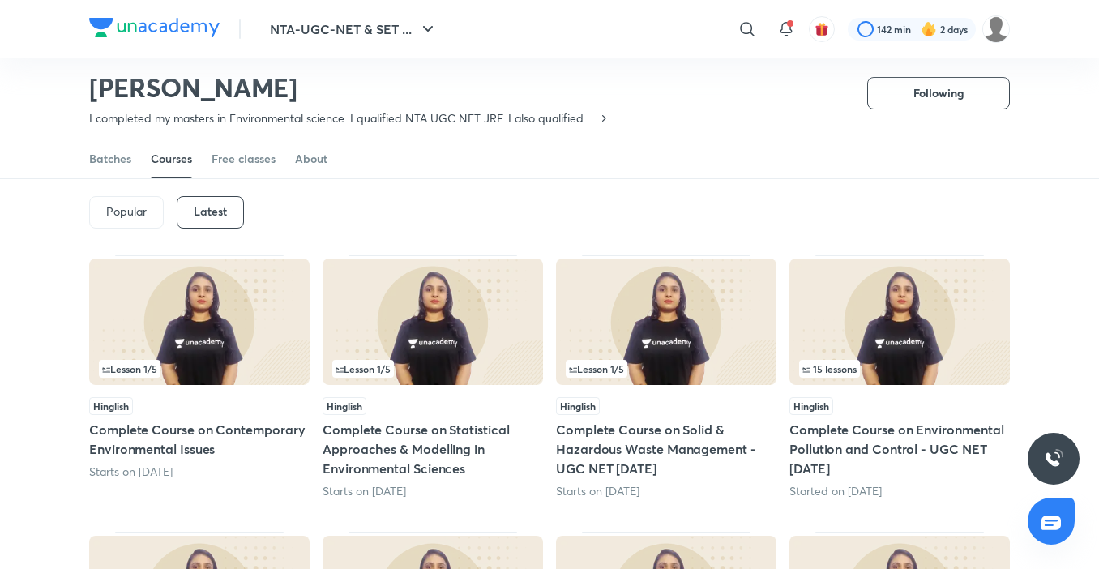
click at [877, 358] on img at bounding box center [900, 322] width 221 height 126
click at [878, 358] on img at bounding box center [900, 322] width 221 height 126
click at [902, 443] on h5 "Complete Course on Environmental Pollution and Control - UGC NET December 2025" at bounding box center [900, 449] width 221 height 58
click at [856, 361] on span "15 lessons" at bounding box center [829, 369] width 61 height 18
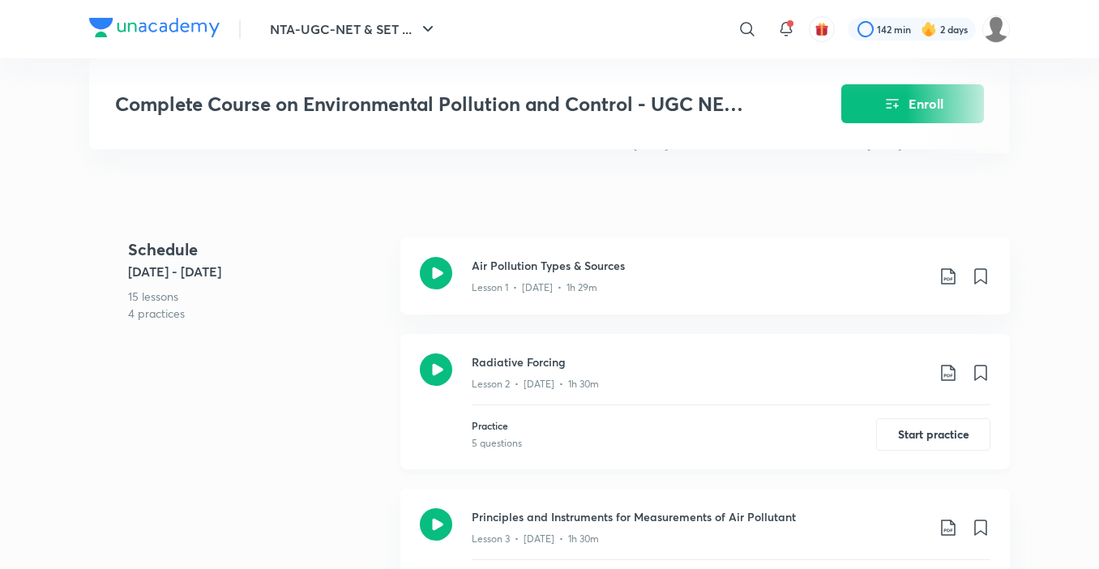
scroll to position [676, 0]
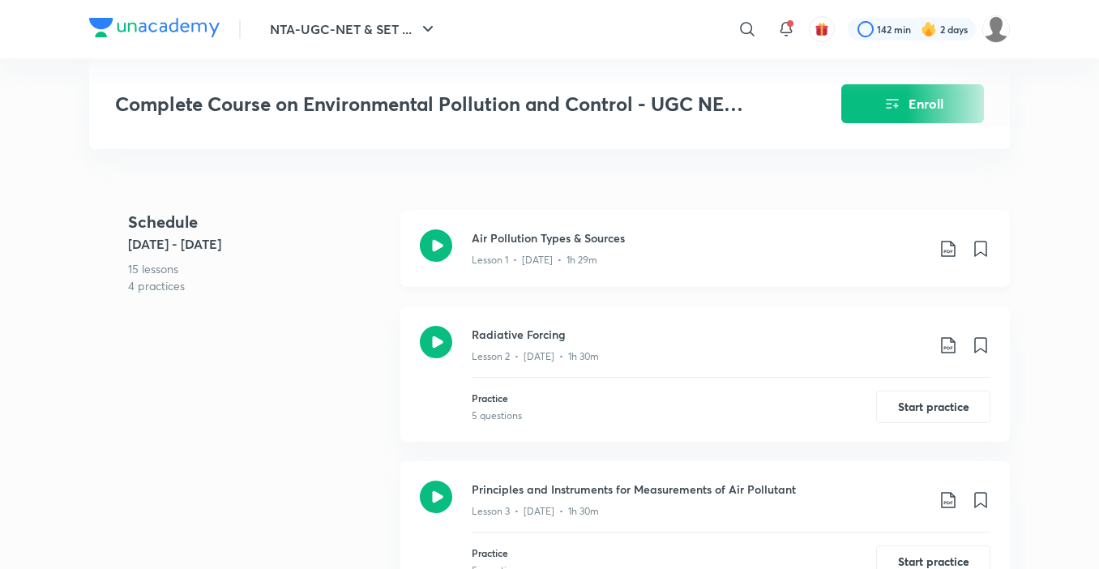
click at [944, 259] on icon at bounding box center [948, 248] width 19 height 19
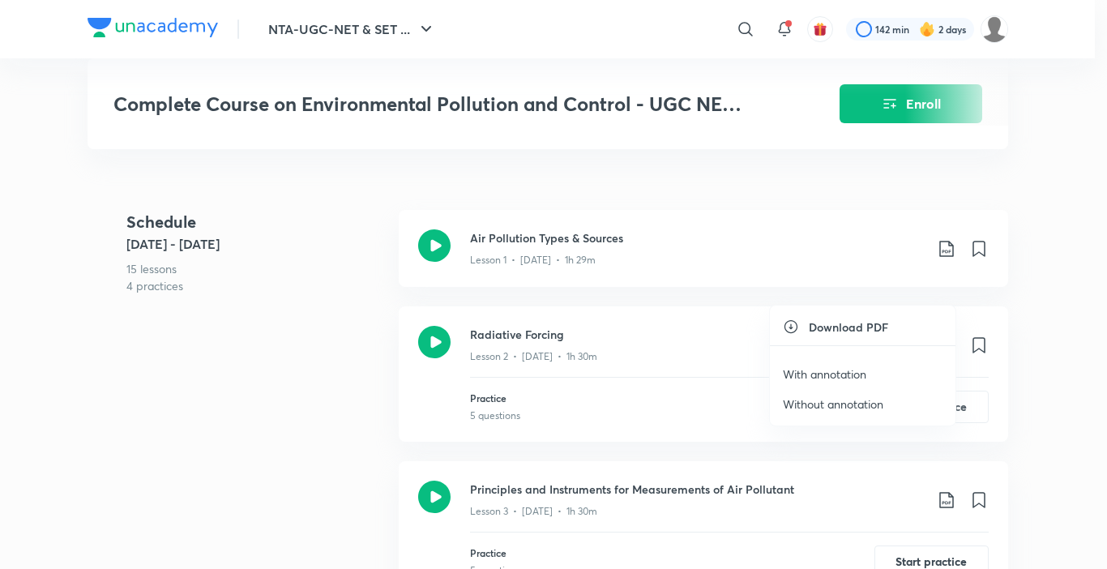
click at [829, 378] on p "With annotation" at bounding box center [825, 374] width 84 height 17
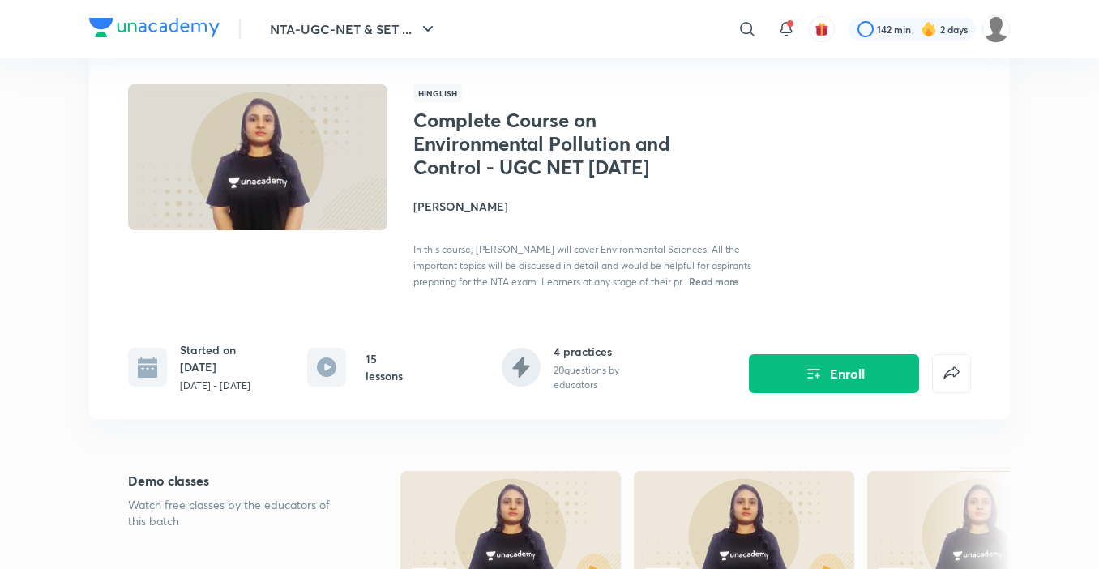
scroll to position [0, 0]
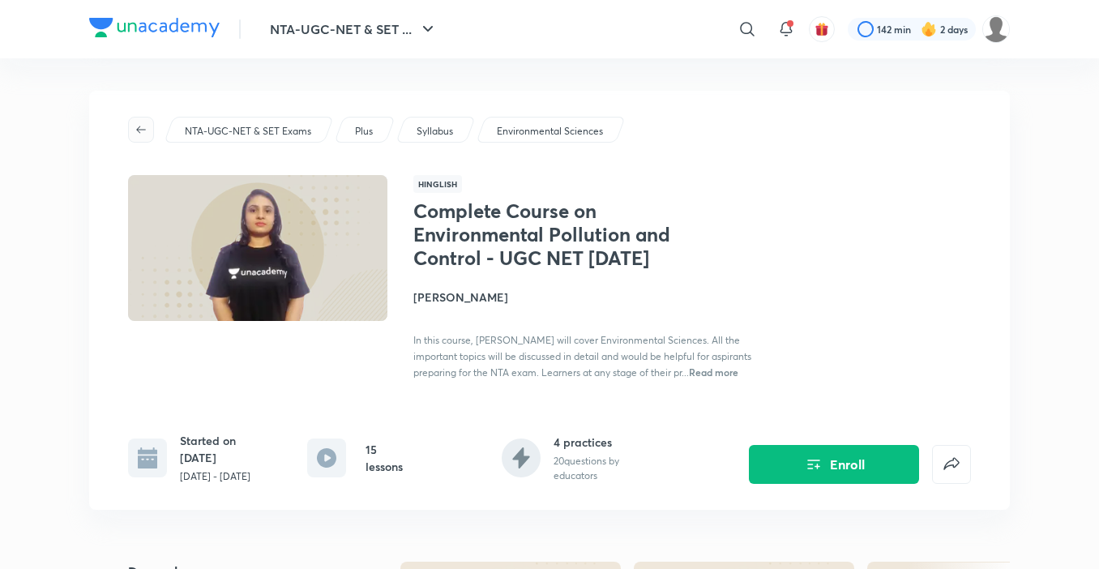
click at [148, 131] on span "button" at bounding box center [141, 129] width 24 height 13
click at [136, 125] on icon "button" at bounding box center [141, 129] width 13 height 13
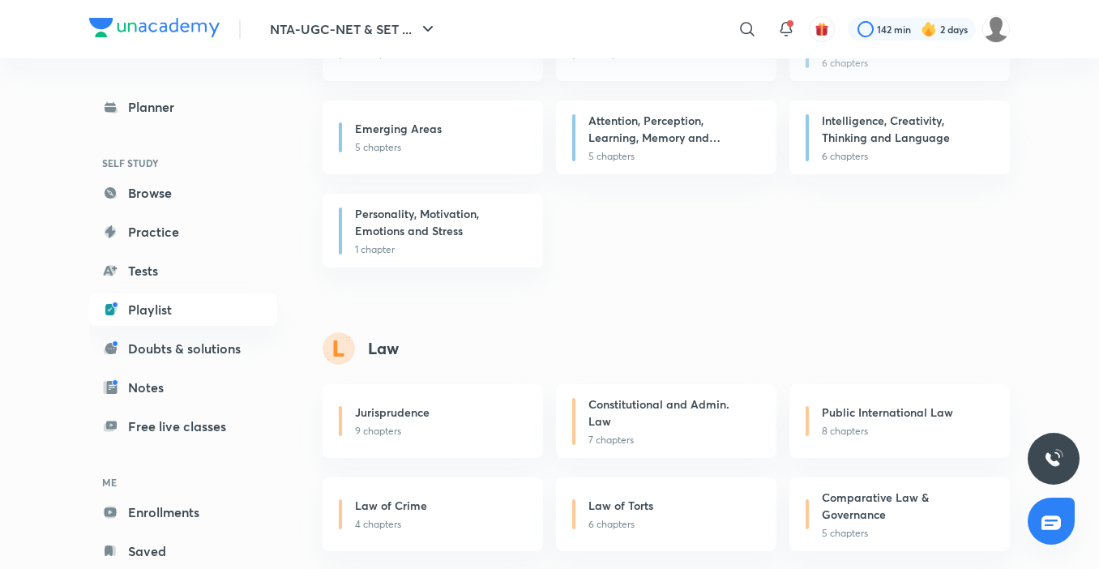
scroll to position [4703, 0]
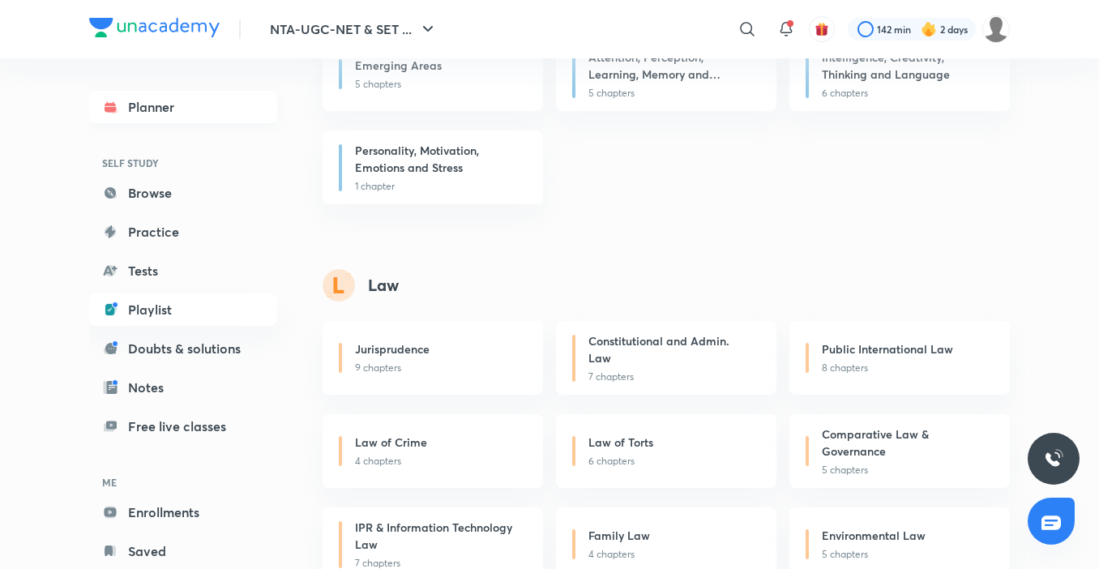
click at [178, 110] on link "Planner" at bounding box center [183, 107] width 188 height 32
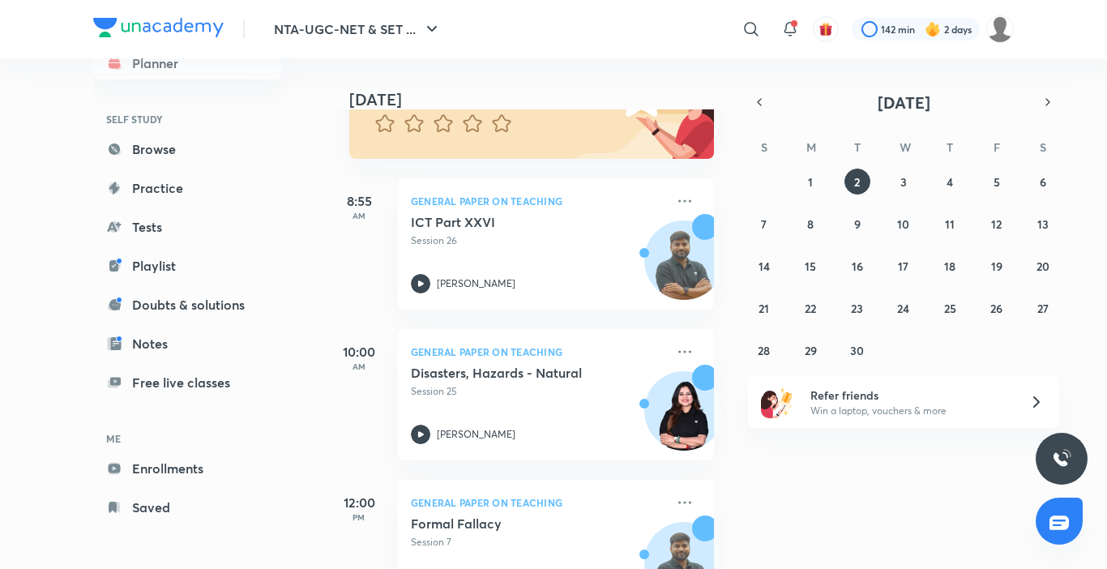
scroll to position [150, 0]
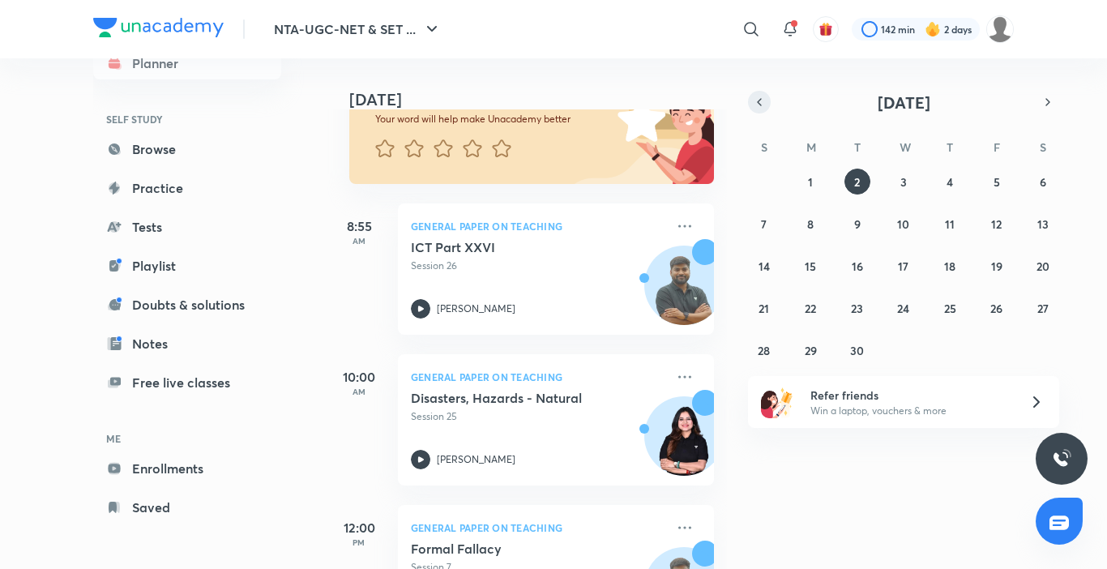
click at [764, 105] on icon "button" at bounding box center [759, 102] width 13 height 15
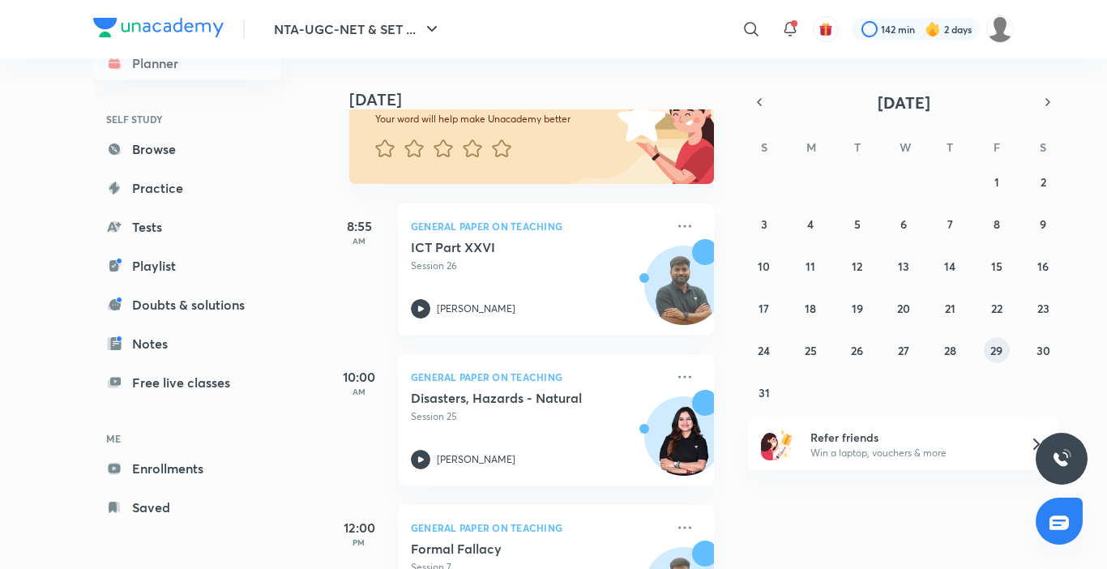
click at [1004, 349] on button "29" at bounding box center [997, 350] width 26 height 26
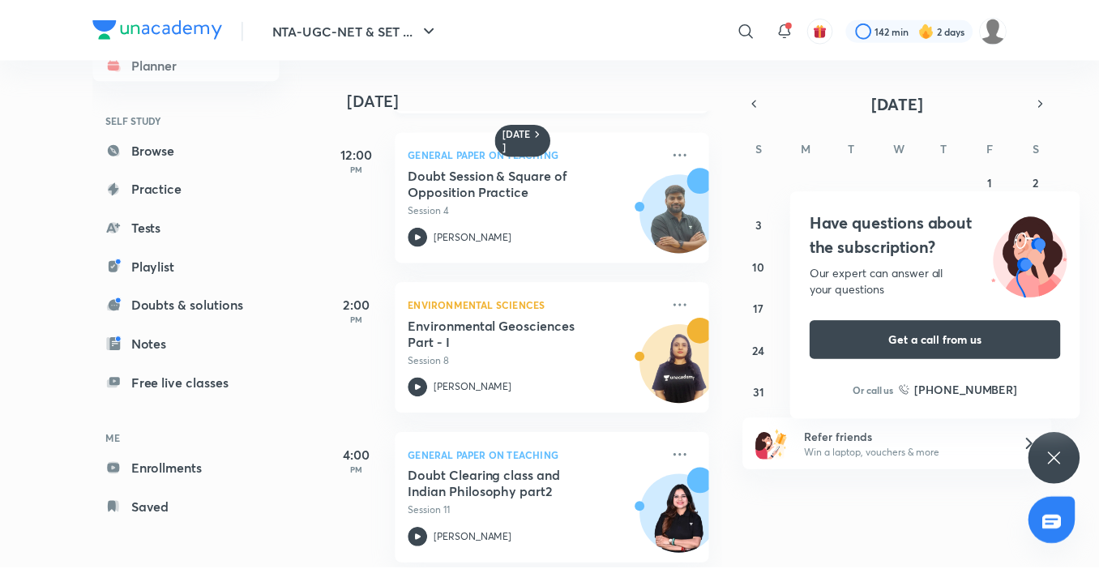
scroll to position [320, 0]
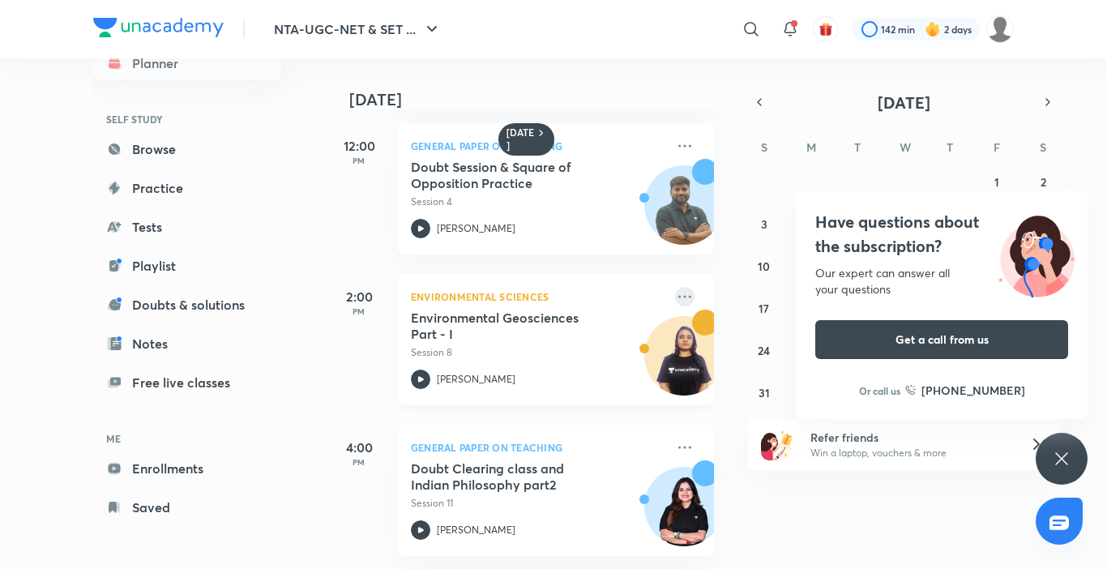
click at [675, 287] on icon at bounding box center [684, 296] width 19 height 19
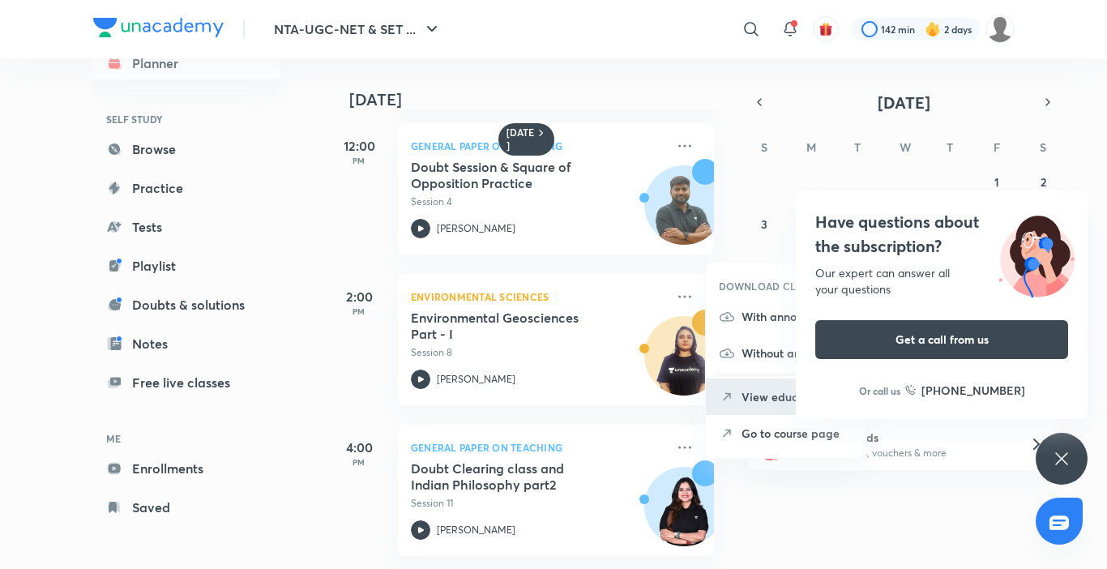
click at [765, 393] on p "View educator" at bounding box center [798, 396] width 112 height 17
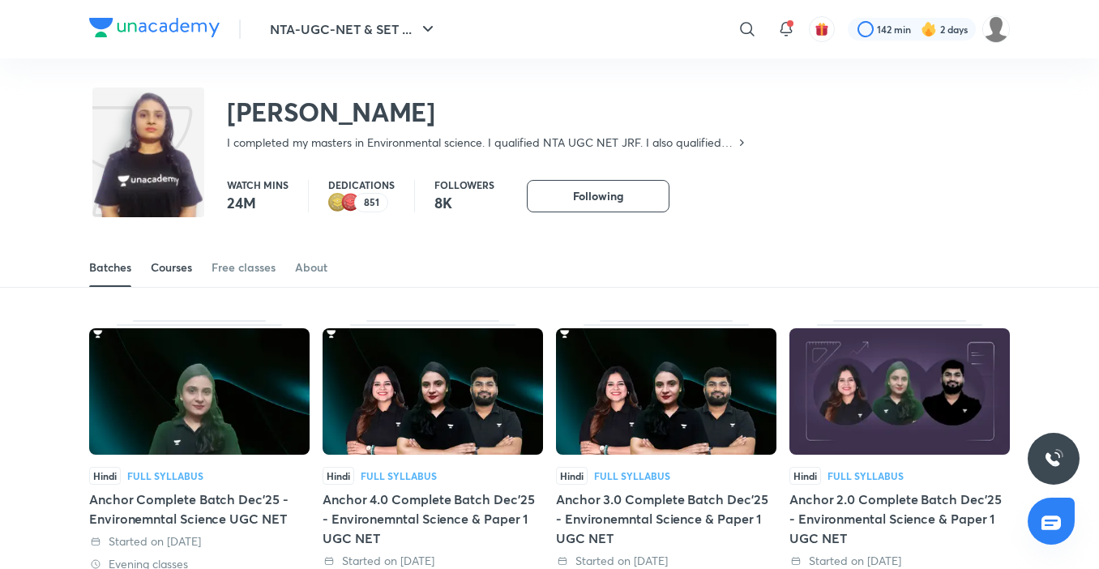
click at [177, 267] on div "Courses" at bounding box center [171, 267] width 41 height 16
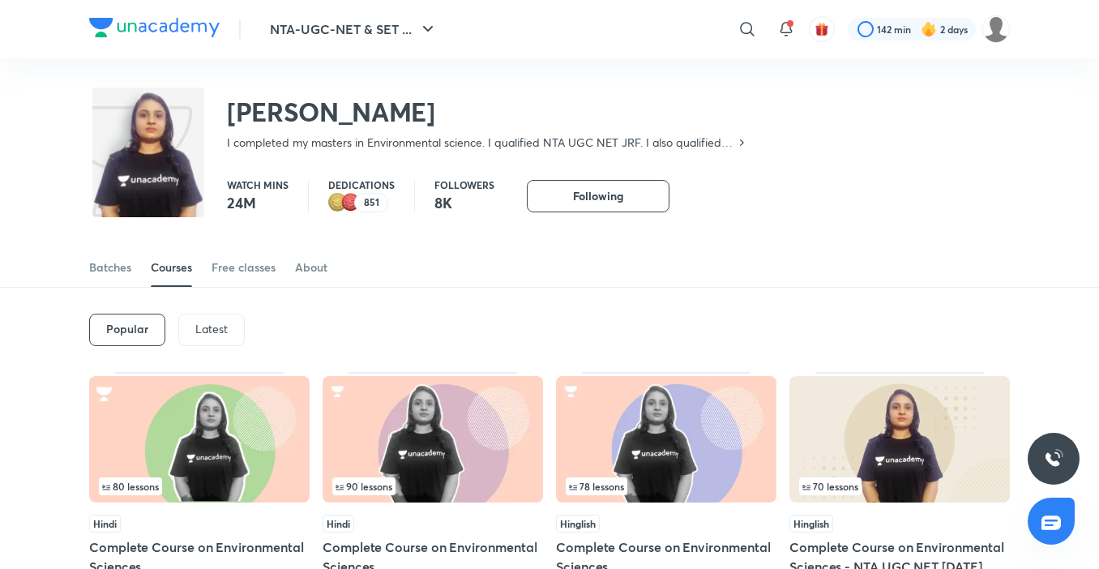
click at [210, 324] on p "Latest" at bounding box center [211, 329] width 32 height 13
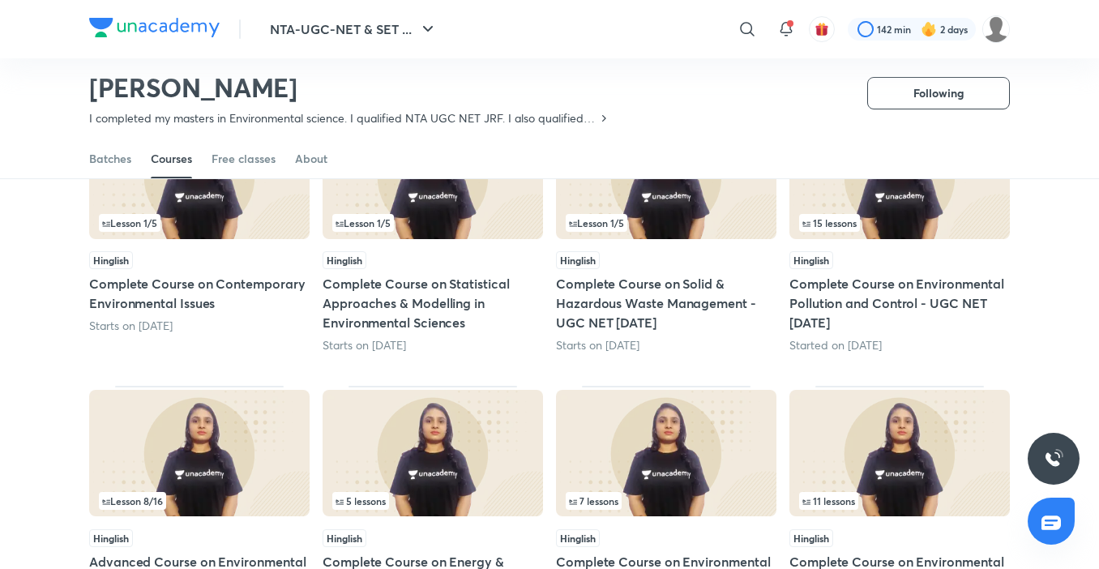
scroll to position [231, 0]
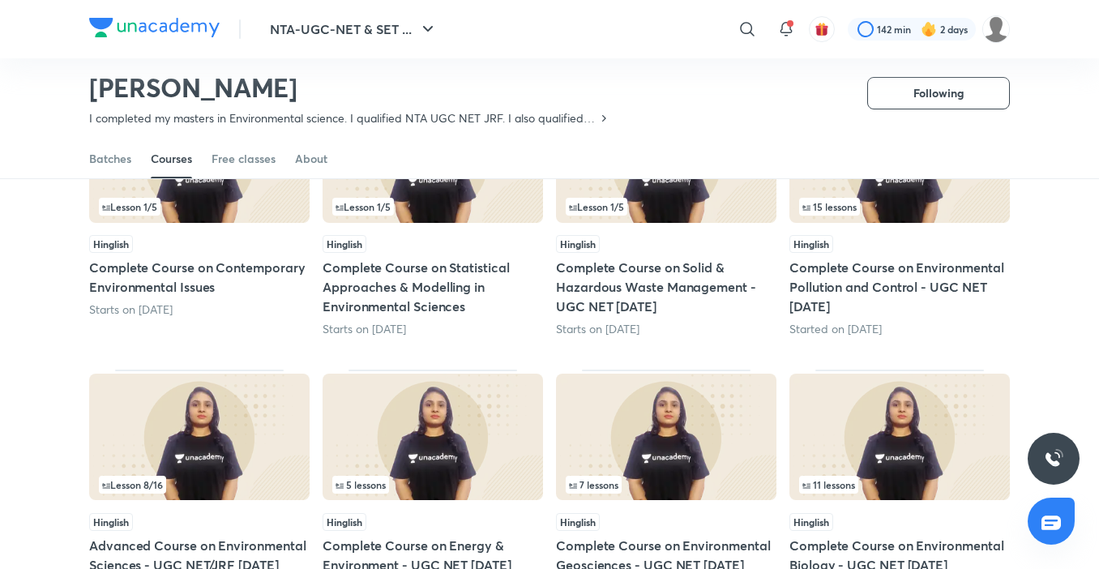
click at [917, 248] on div "Hinglish" at bounding box center [900, 244] width 221 height 18
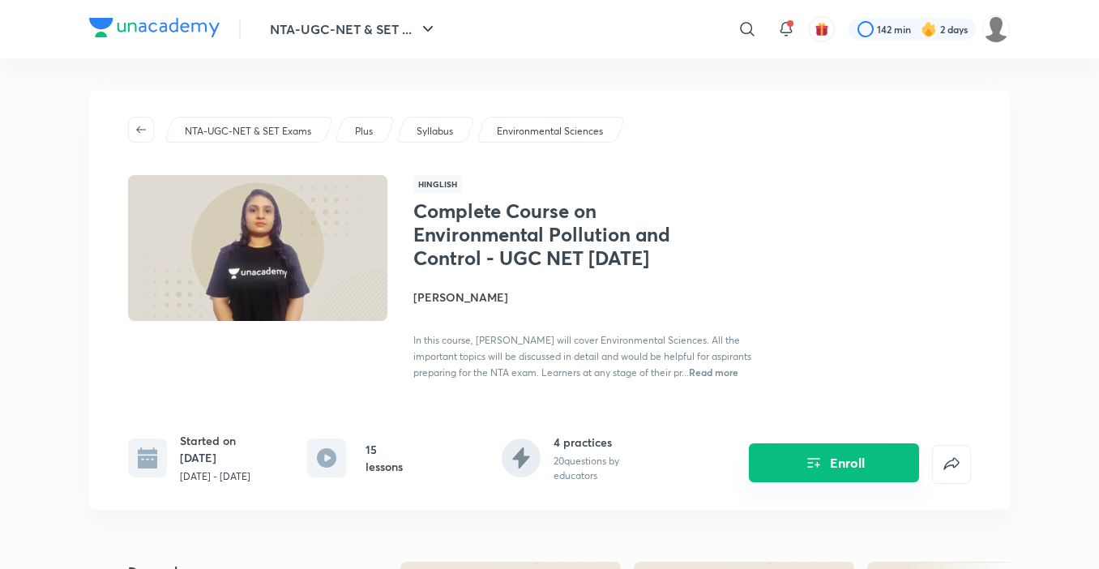
click at [850, 482] on button "Enroll" at bounding box center [834, 462] width 170 height 39
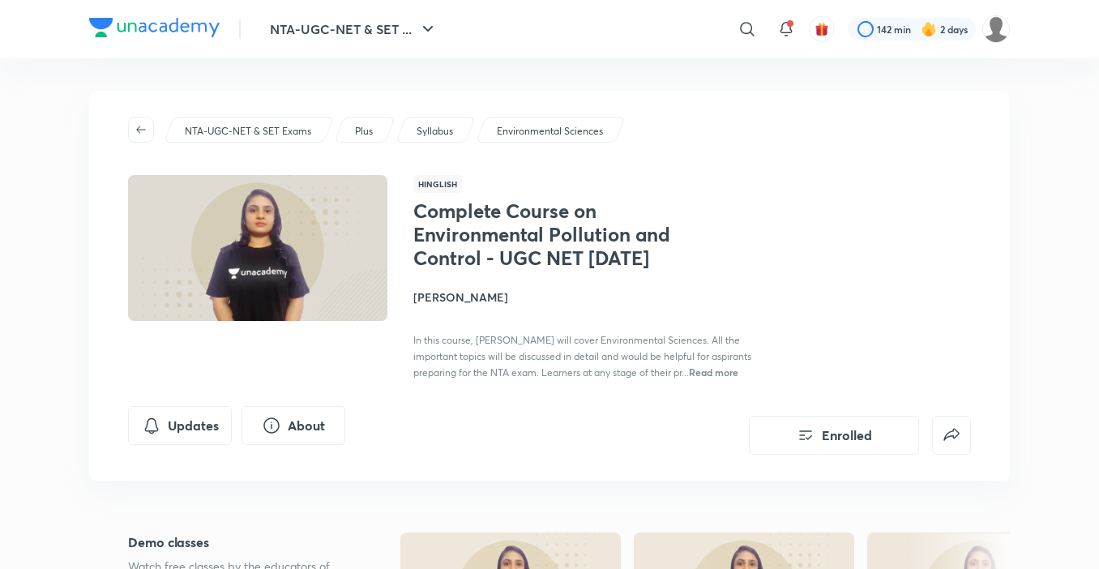
click at [435, 306] on h4 "[PERSON_NAME]" at bounding box center [594, 297] width 363 height 17
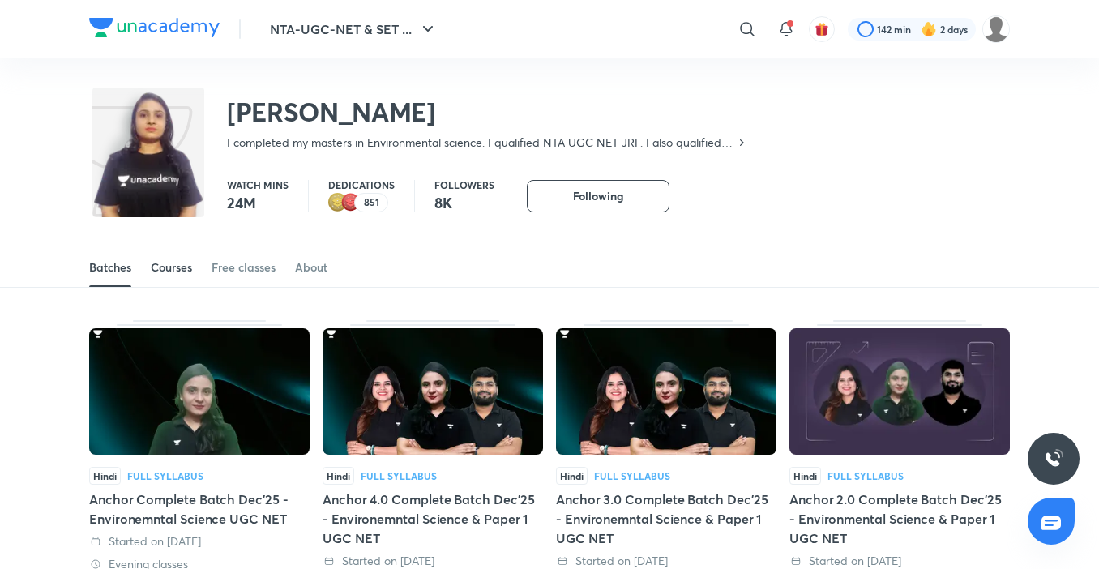
click at [188, 270] on div "Courses" at bounding box center [171, 267] width 41 height 16
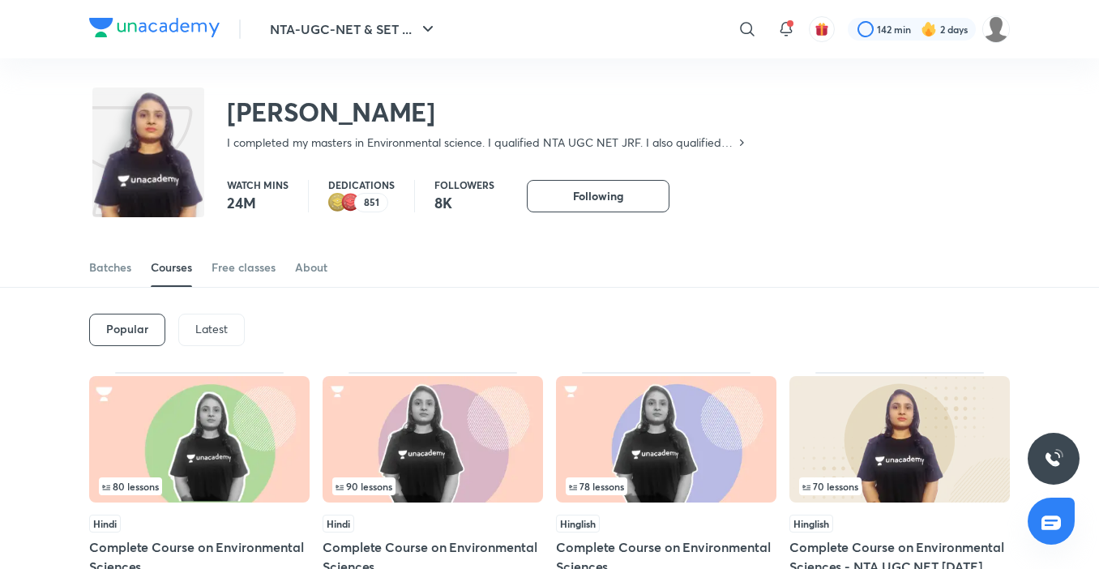
click at [215, 332] on p "Latest" at bounding box center [211, 329] width 32 height 13
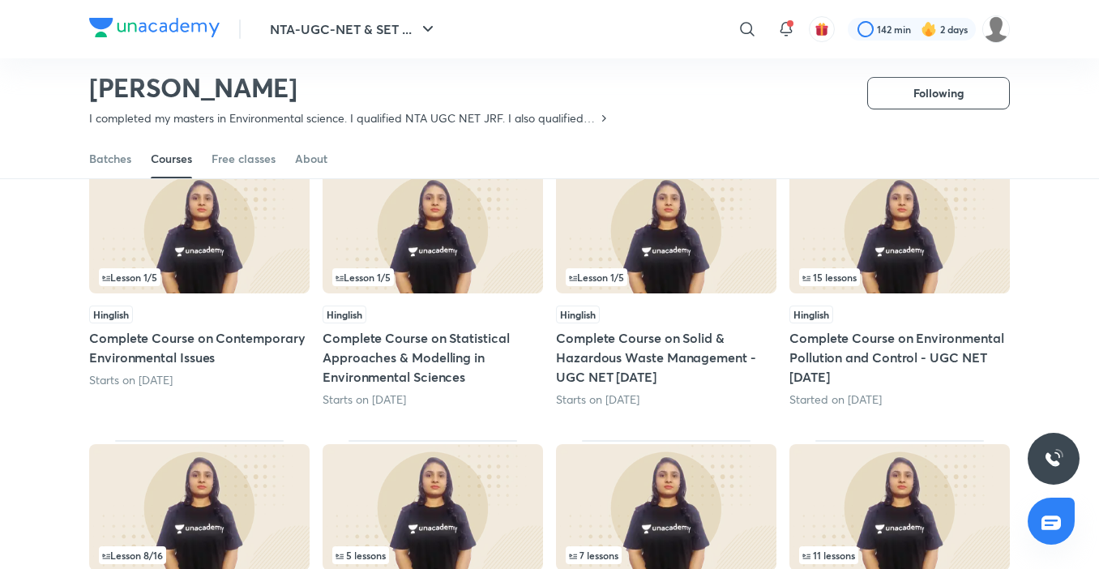
scroll to position [150, 0]
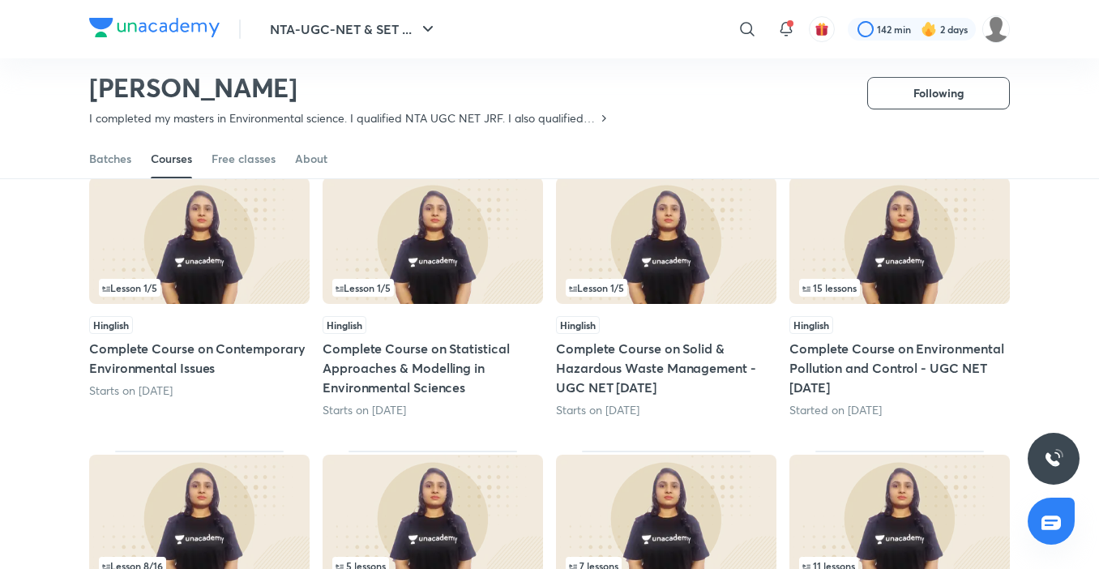
click at [624, 323] on div "Hinglish" at bounding box center [666, 325] width 221 height 18
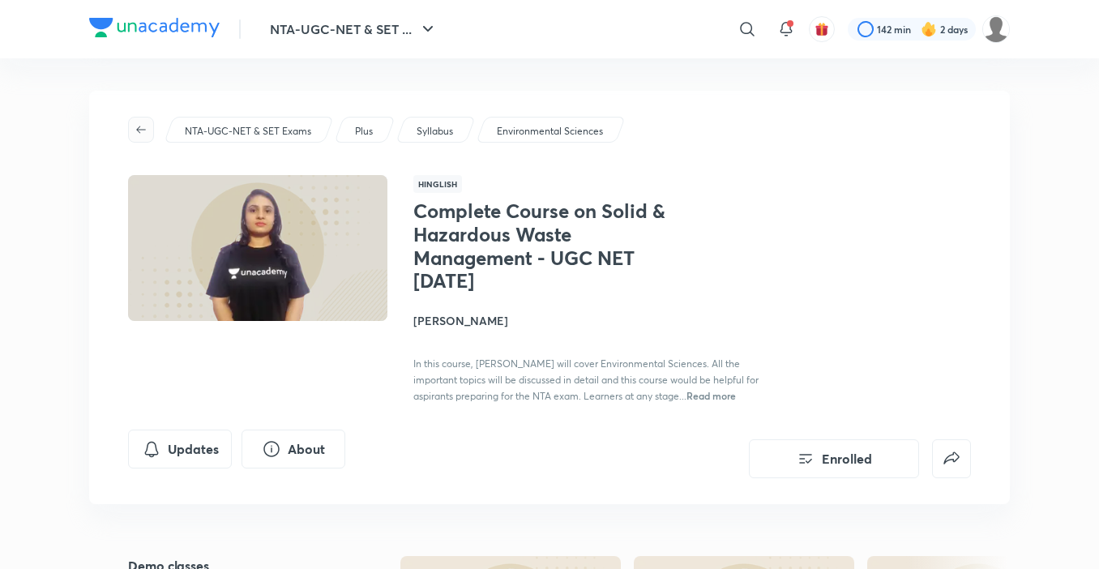
click at [139, 129] on icon "button" at bounding box center [141, 129] width 13 height 13
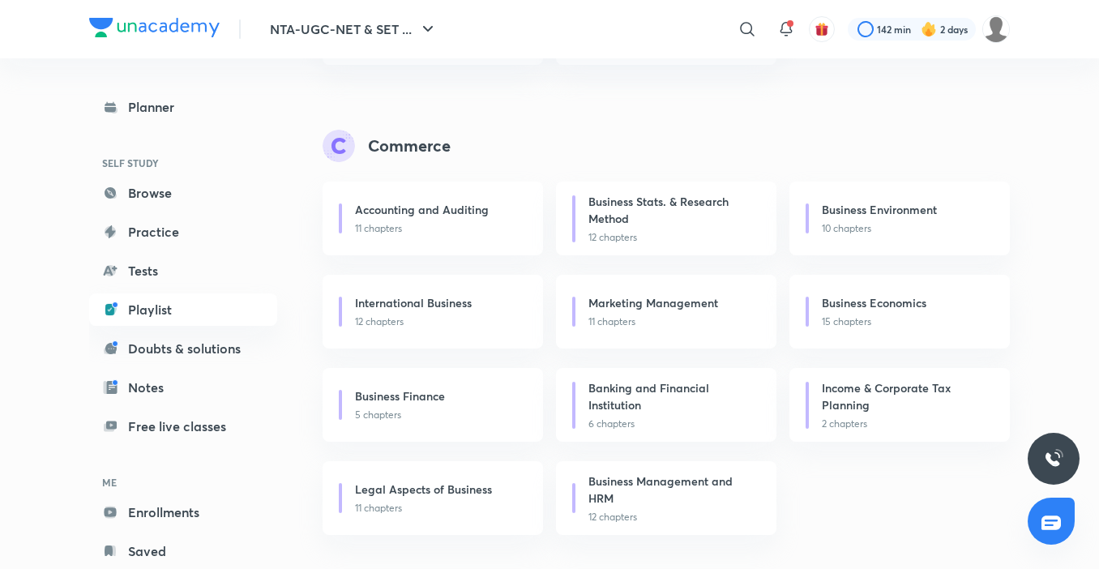
scroll to position [3973, 0]
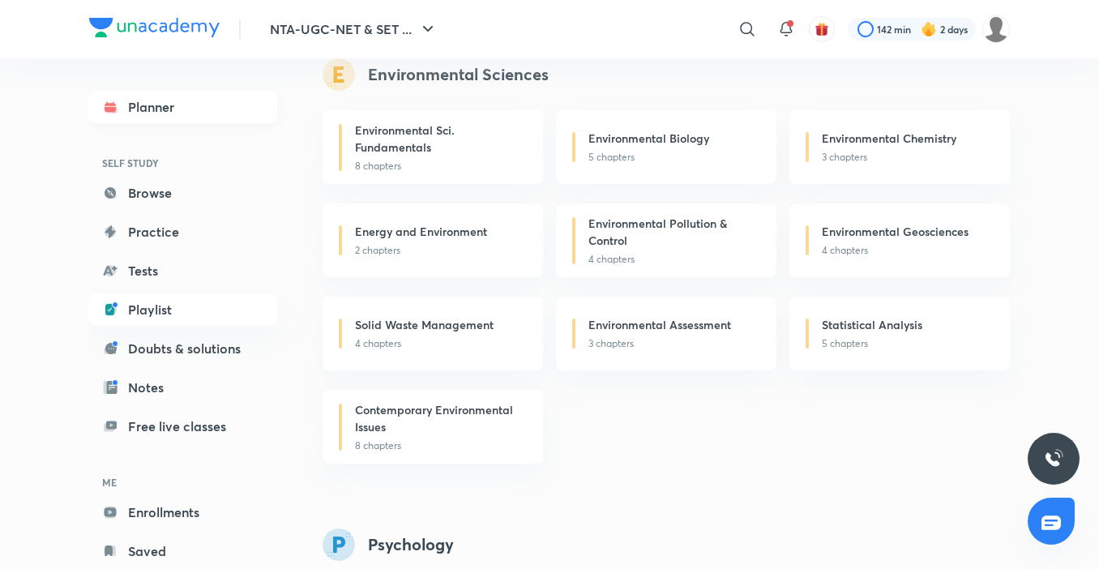
click at [175, 114] on link "Planner" at bounding box center [183, 107] width 188 height 32
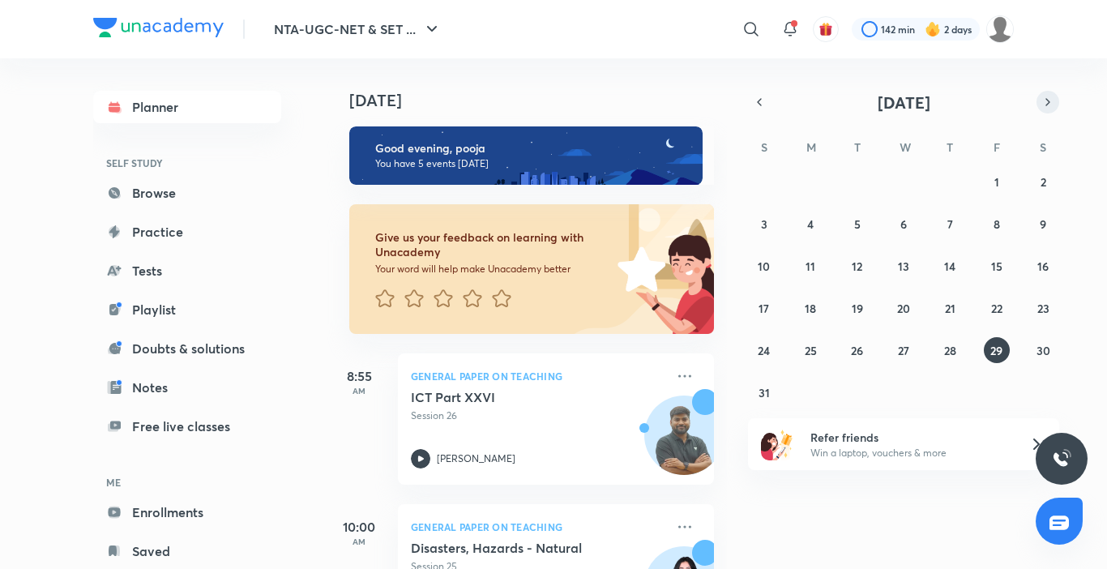
click at [1051, 100] on icon "button" at bounding box center [1048, 102] width 13 height 15
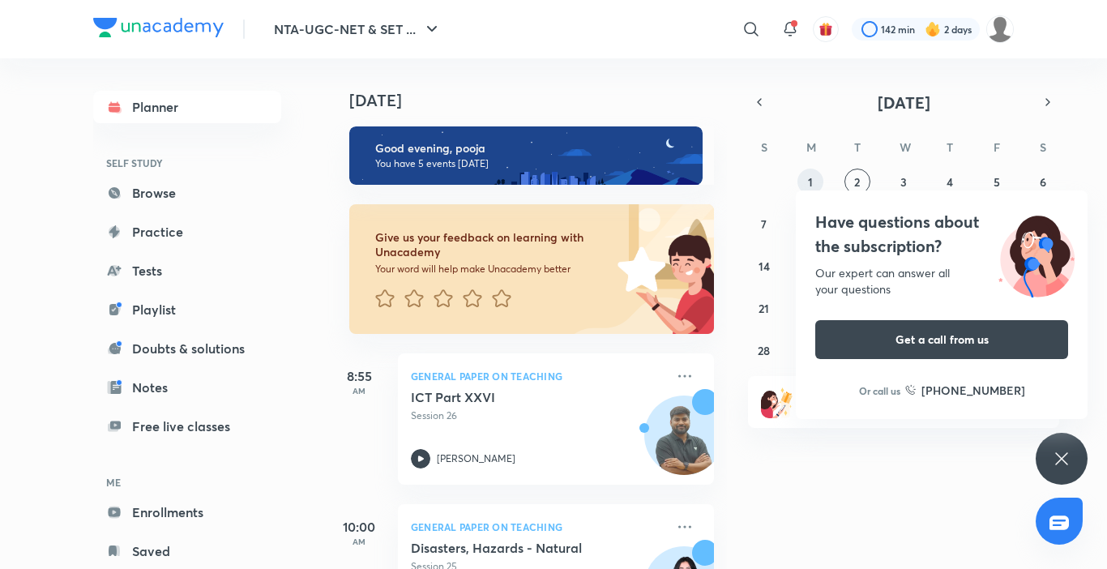
click at [806, 183] on button "1" at bounding box center [811, 182] width 26 height 26
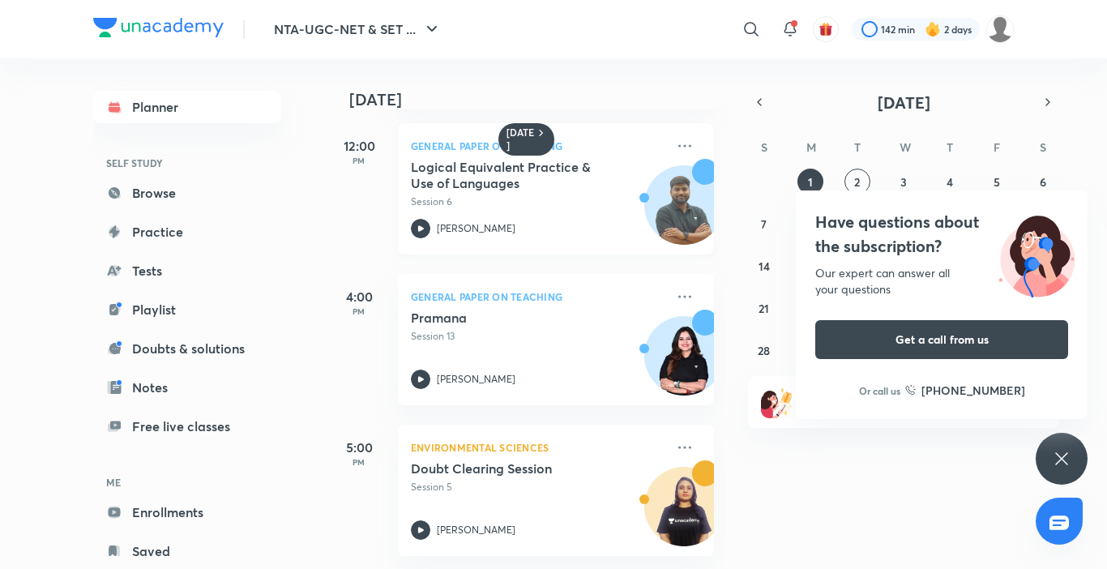
scroll to position [169, 0]
click at [674, 484] on img at bounding box center [684, 515] width 78 height 78
click at [850, 178] on button "2" at bounding box center [858, 182] width 26 height 26
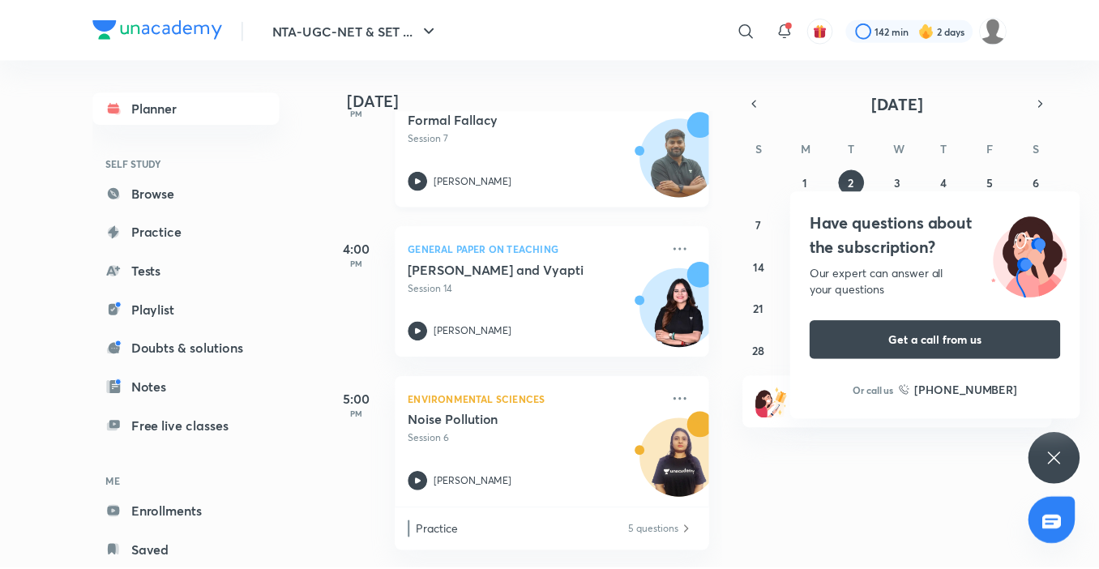
scroll to position [593, 0]
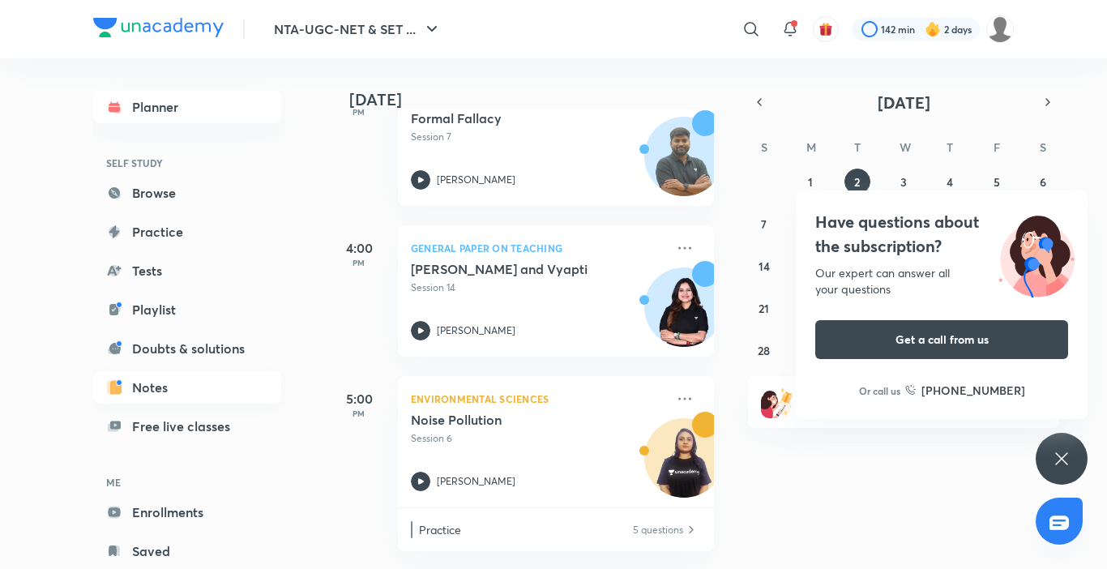
click at [139, 396] on link "Notes" at bounding box center [187, 387] width 188 height 32
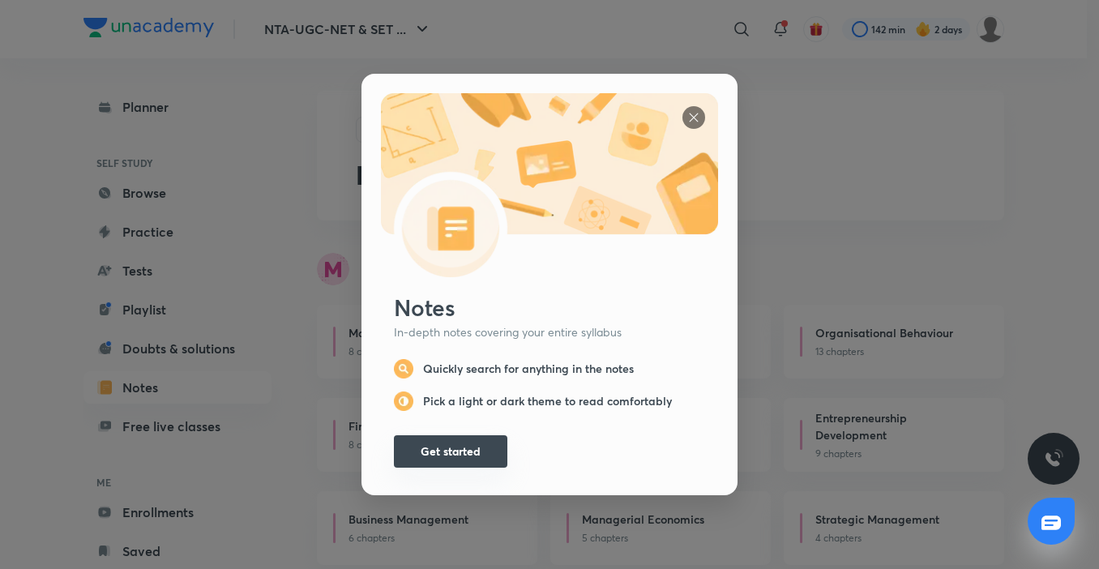
click at [435, 435] on button "Get started" at bounding box center [450, 451] width 113 height 32
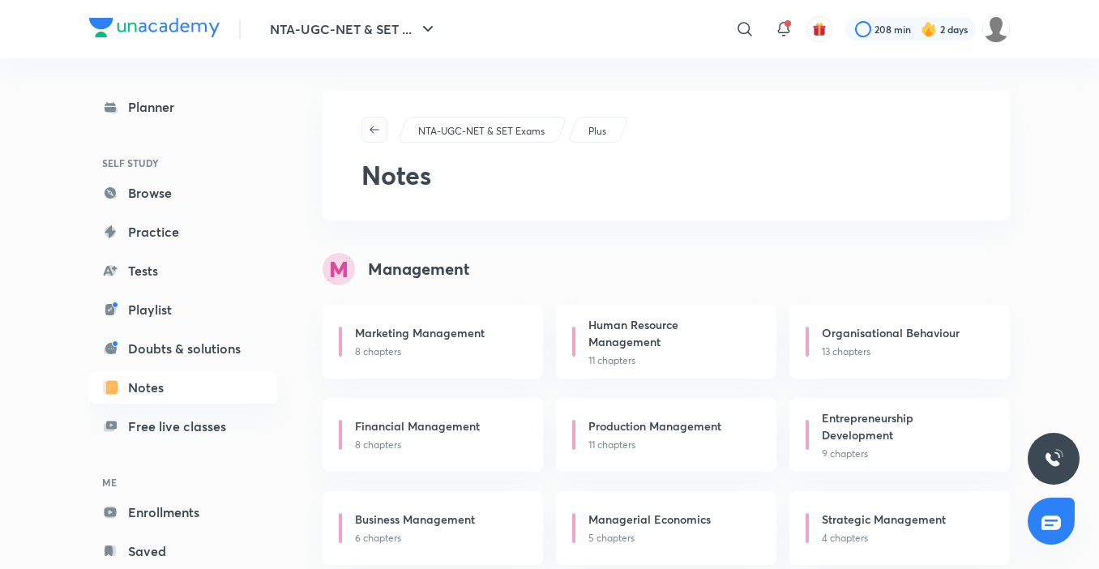
click at [384, 135] on span "button" at bounding box center [374, 129] width 24 height 13
